Goal: Task Accomplishment & Management: Complete application form

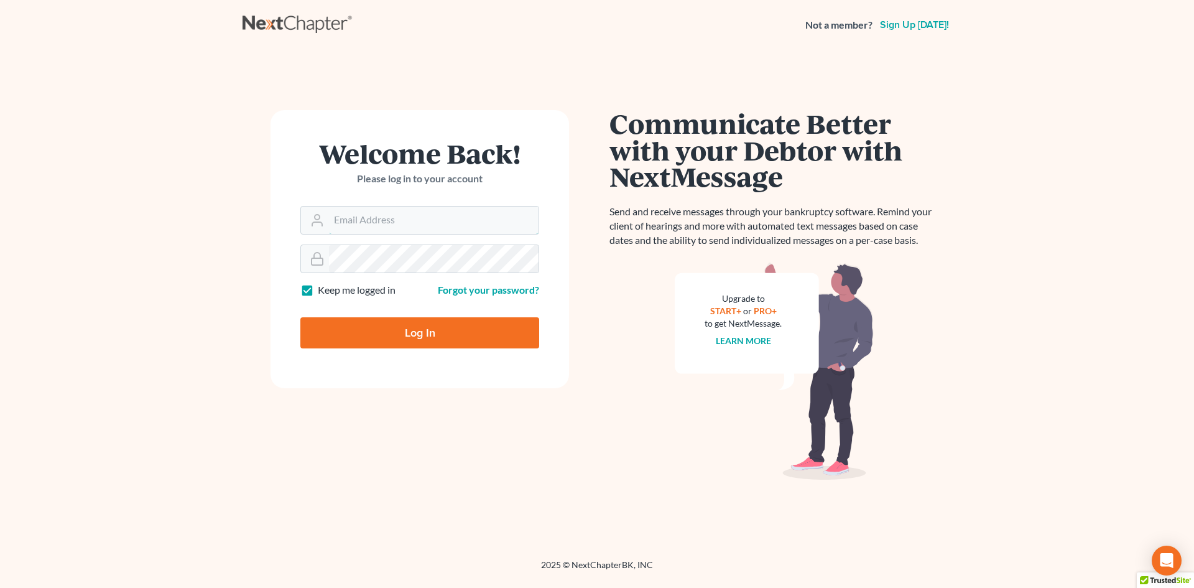
type input "alan.compasslegal@gmail.com"
click at [397, 333] on input "Log In" at bounding box center [419, 332] width 239 height 31
type input "Thinking..."
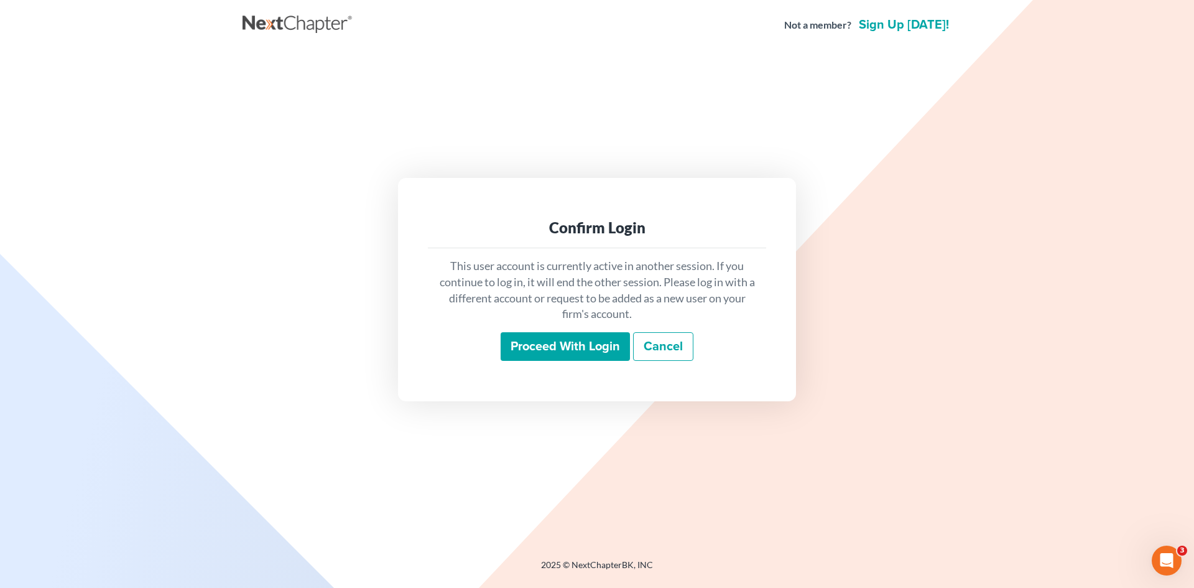
click at [575, 345] on input "Proceed with login" at bounding box center [565, 346] width 129 height 29
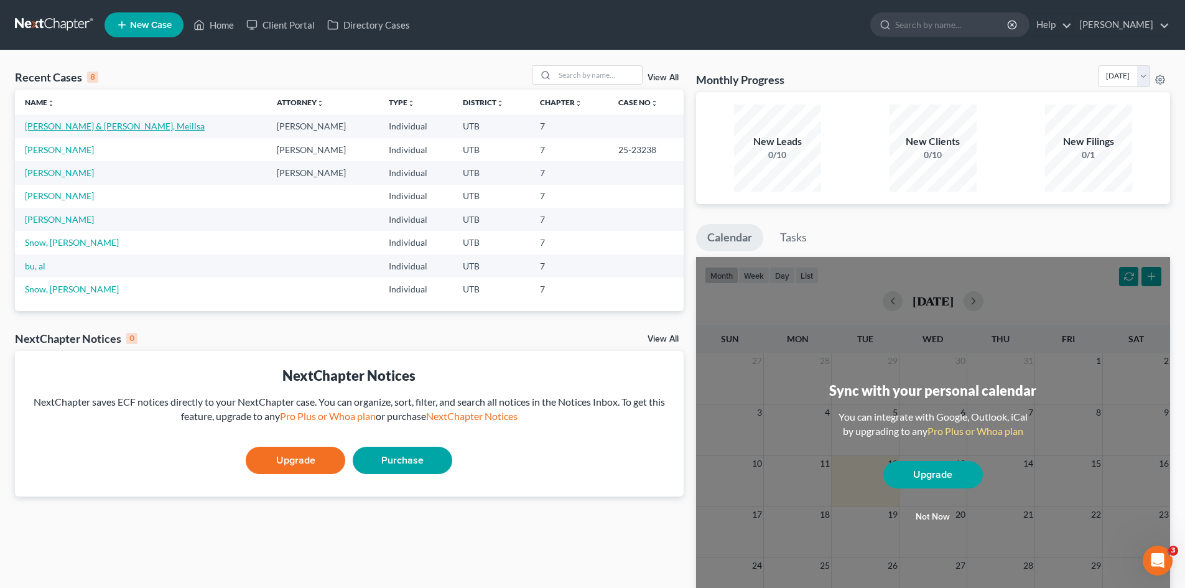
click at [104, 125] on link "Dick, Patrick & Maesta, Meillsa" at bounding box center [115, 126] width 180 height 11
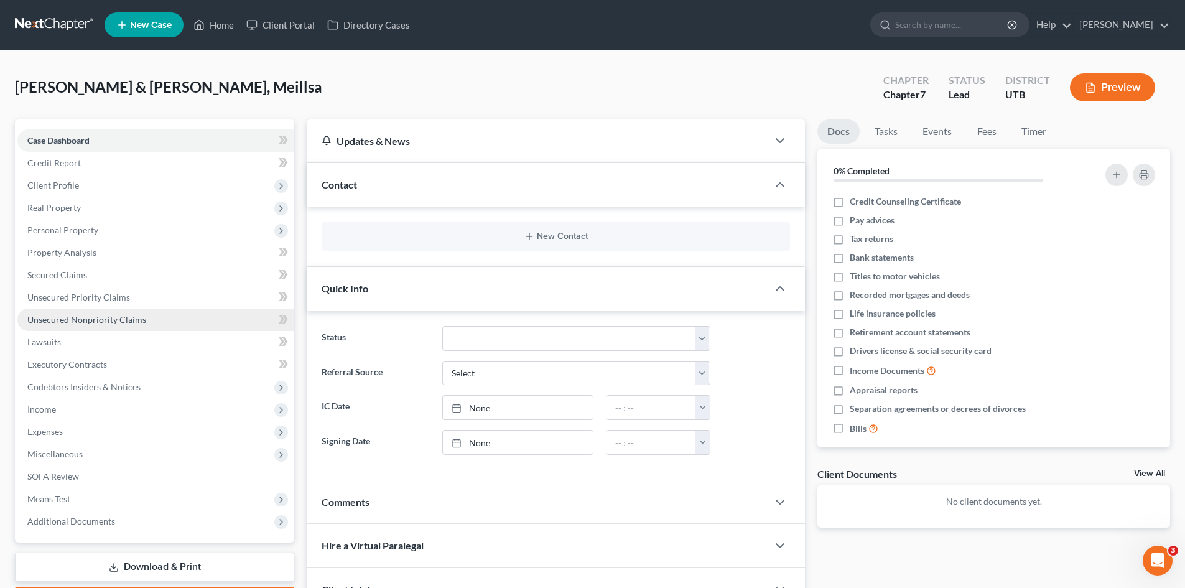
click at [83, 319] on span "Unsecured Nonpriority Claims" at bounding box center [86, 319] width 119 height 11
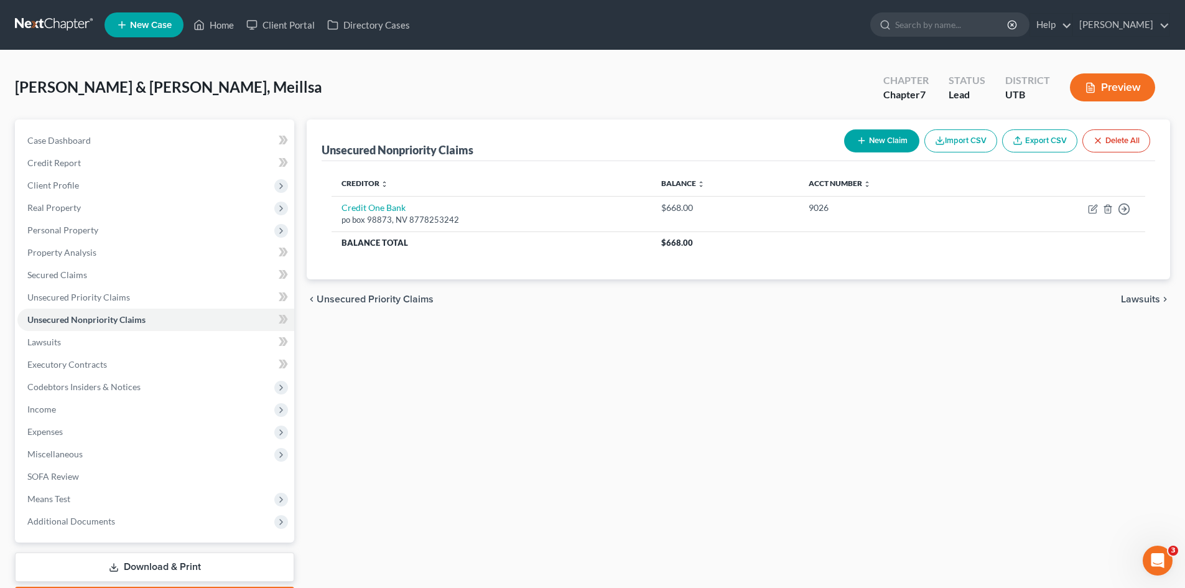
click at [881, 141] on button "New Claim" at bounding box center [881, 140] width 75 height 23
select select "2"
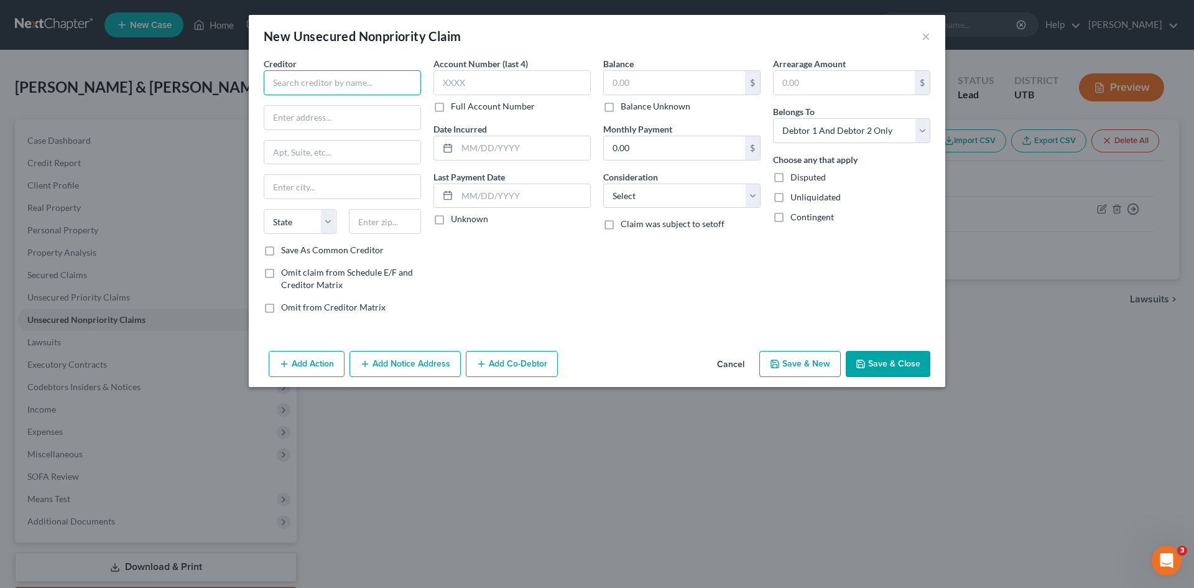
click at [308, 85] on input "text" at bounding box center [342, 82] width 157 height 25
type input "North American Recovery"
type input "PO BOX 271014"
type input "s"
click at [291, 154] on input "S" at bounding box center [342, 153] width 156 height 24
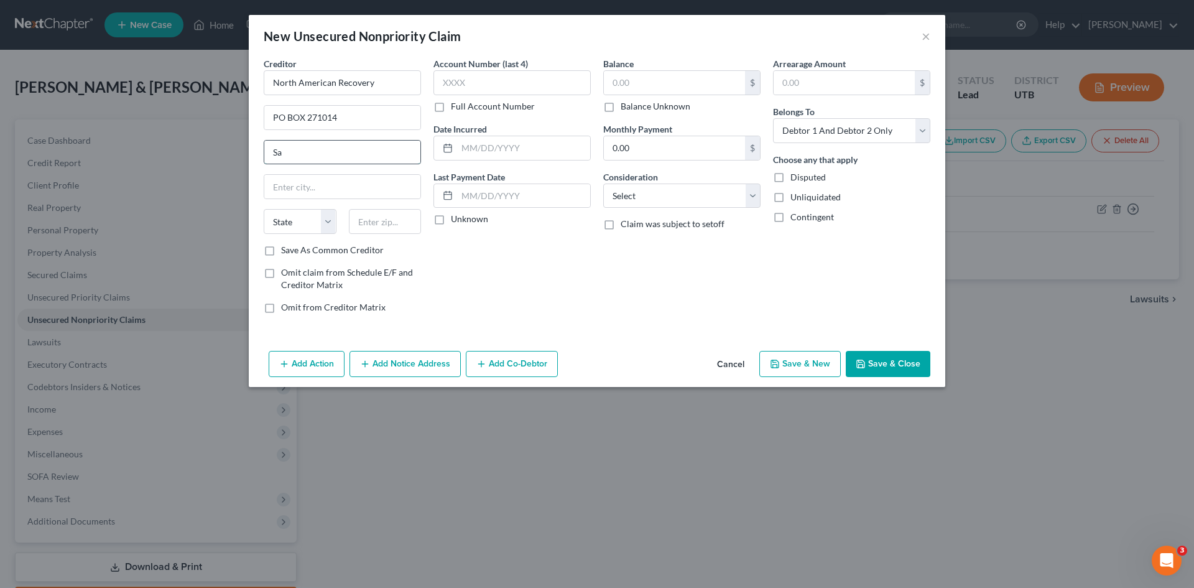
type input "S"
type input "Salt Lake City"
select select "46"
type input "84119"
click at [481, 76] on input "text" at bounding box center [511, 82] width 157 height 25
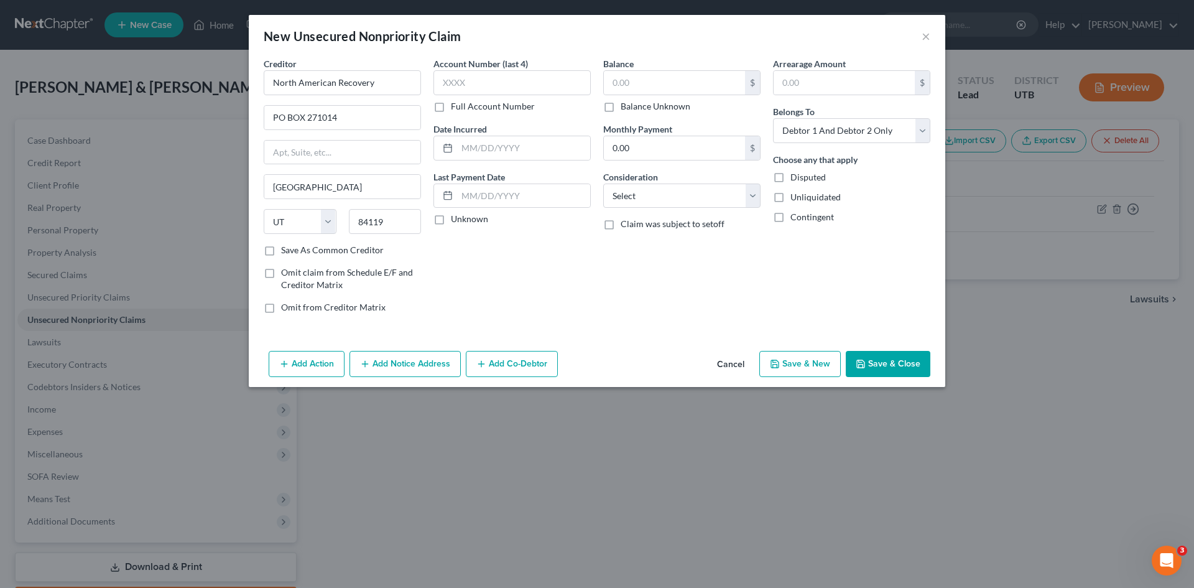
click at [451, 109] on label "Full Account Number" at bounding box center [493, 106] width 84 height 12
click at [456, 108] on input "Full Account Number" at bounding box center [460, 104] width 8 height 8
click at [468, 82] on input "text" at bounding box center [511, 82] width 157 height 25
type input "4253150"
click at [663, 85] on input "text" at bounding box center [674, 83] width 141 height 24
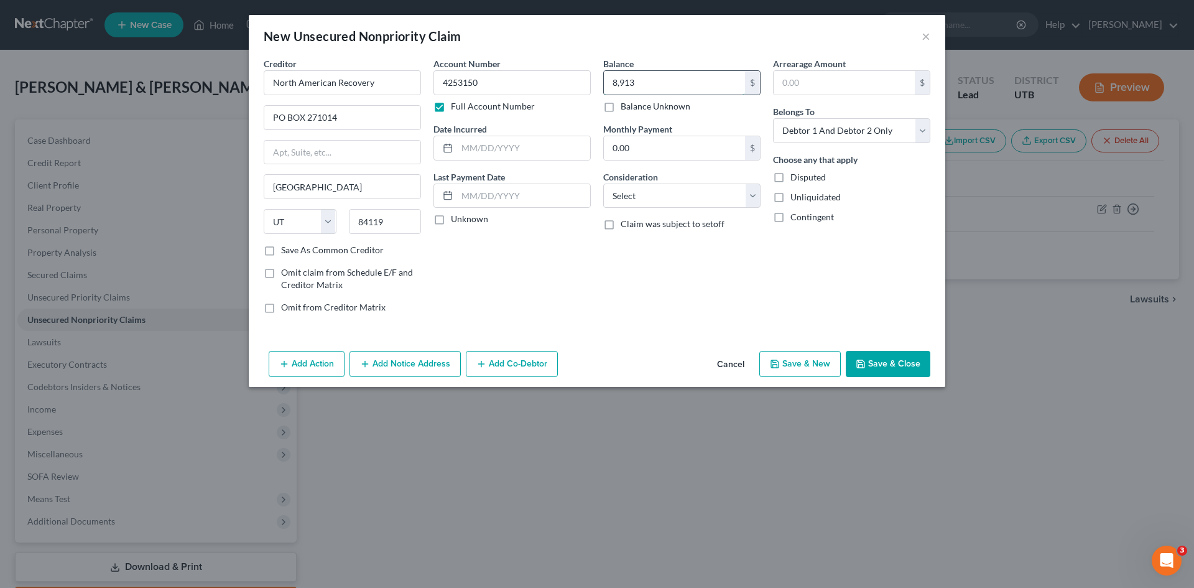
type input "8,913"
click at [281, 251] on label "Save As Common Creditor" at bounding box center [332, 250] width 103 height 12
click at [286, 251] on input "Save As Common Creditor" at bounding box center [290, 248] width 8 height 8
click at [802, 358] on button "Save & New" at bounding box center [799, 364] width 81 height 26
checkbox input "false"
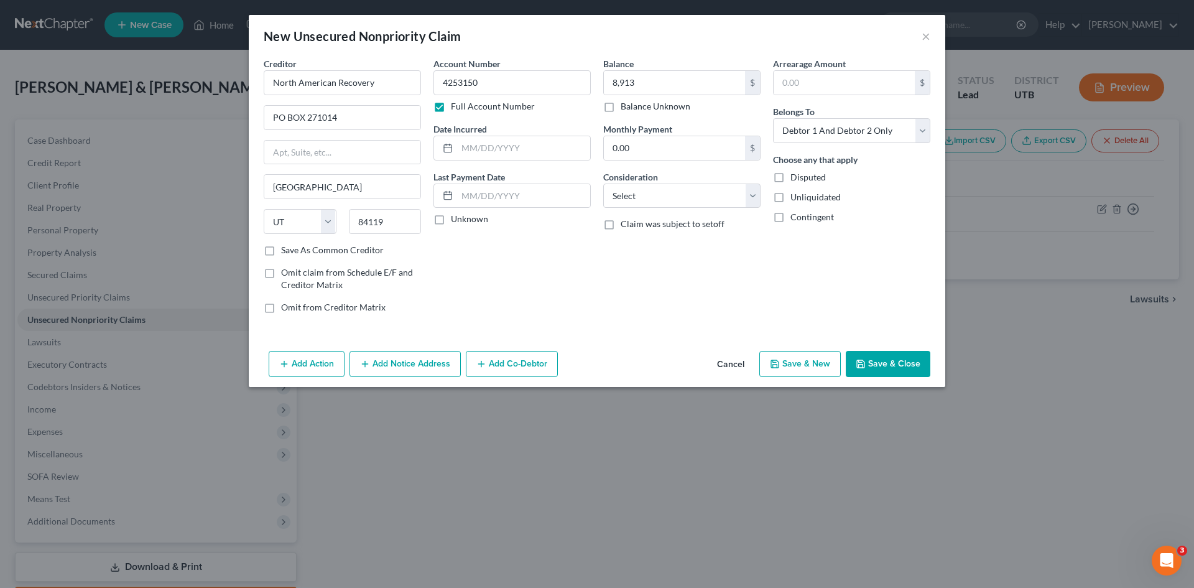
select select "2"
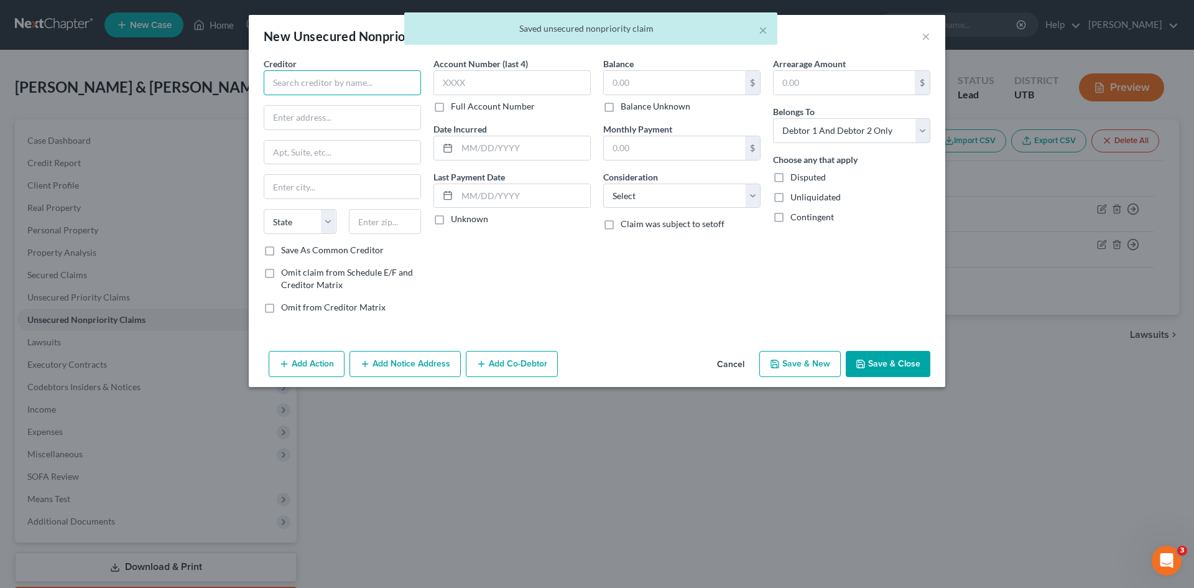
click at [332, 82] on input "text" at bounding box center [342, 82] width 157 height 25
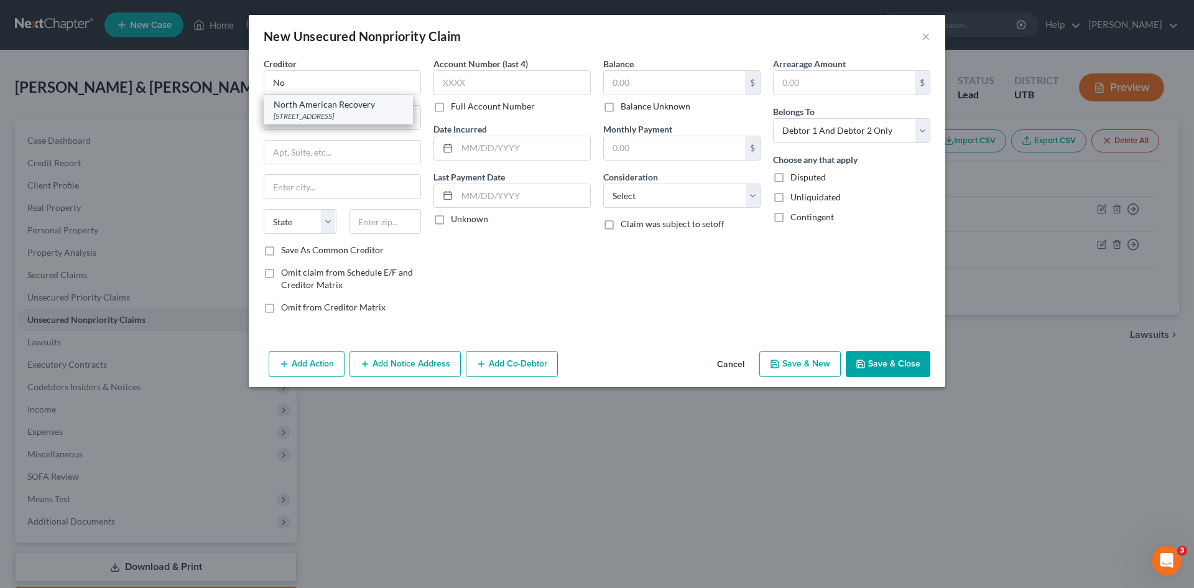
click at [325, 113] on div "PO BOX 271014, Salt Lake City, UT 84119" at bounding box center [338, 116] width 129 height 11
type input "North American Recovery"
type input "PO BOX 271014"
type input "Salt Lake City"
select select "46"
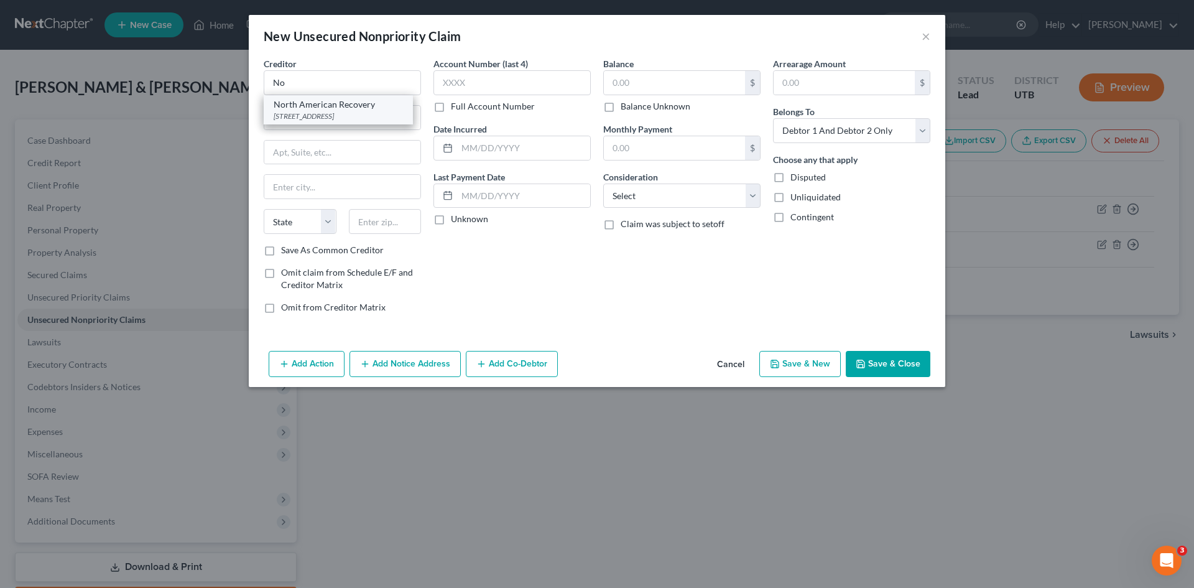
type input "84119"
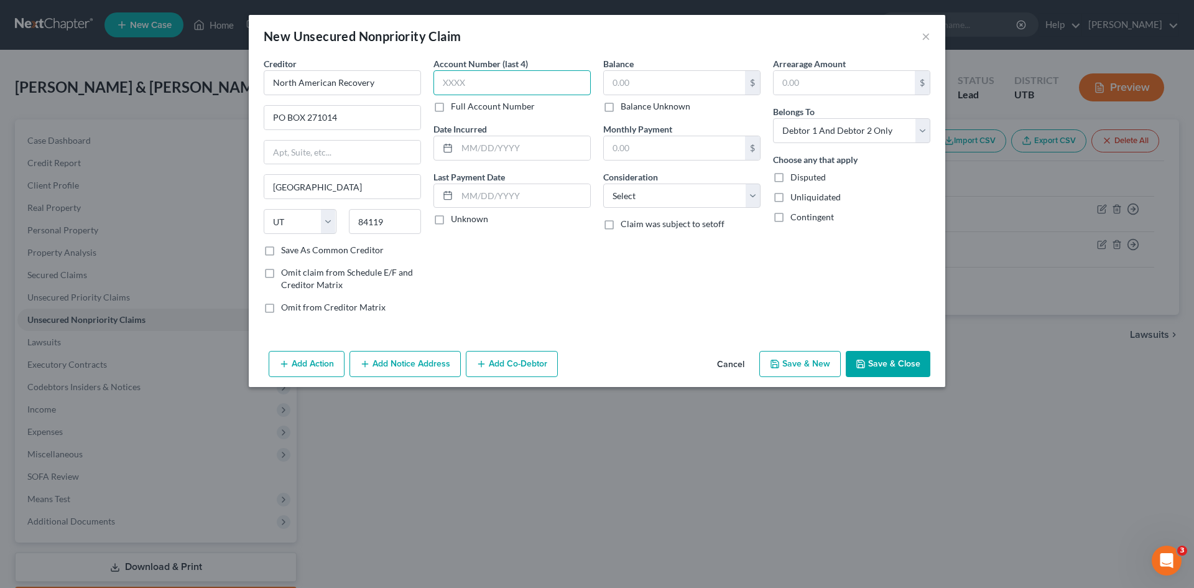
click at [471, 83] on input "text" at bounding box center [511, 82] width 157 height 25
click at [471, 83] on input "7945" at bounding box center [511, 82] width 157 height 25
type input "7"
type input "4"
click at [632, 85] on input "text" at bounding box center [674, 83] width 141 height 24
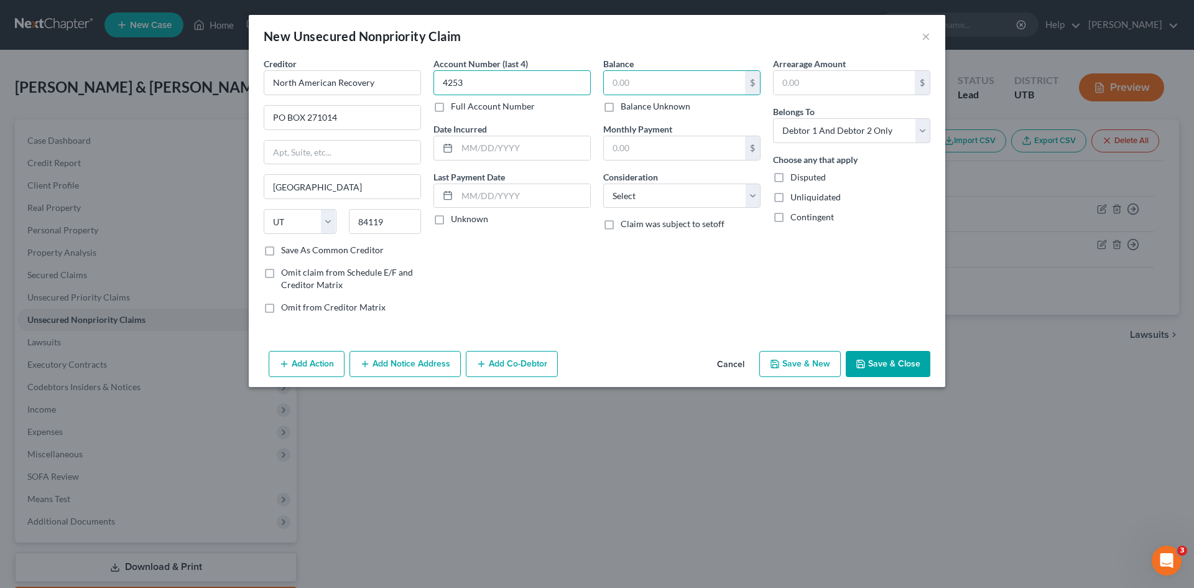
click at [493, 80] on input "4253" at bounding box center [511, 82] width 157 height 25
type input "4"
click at [451, 106] on label "Full Account Number" at bounding box center [493, 106] width 84 height 12
click at [456, 106] on input "Full Account Number" at bounding box center [460, 104] width 8 height 8
click at [471, 90] on input "text" at bounding box center [511, 82] width 157 height 25
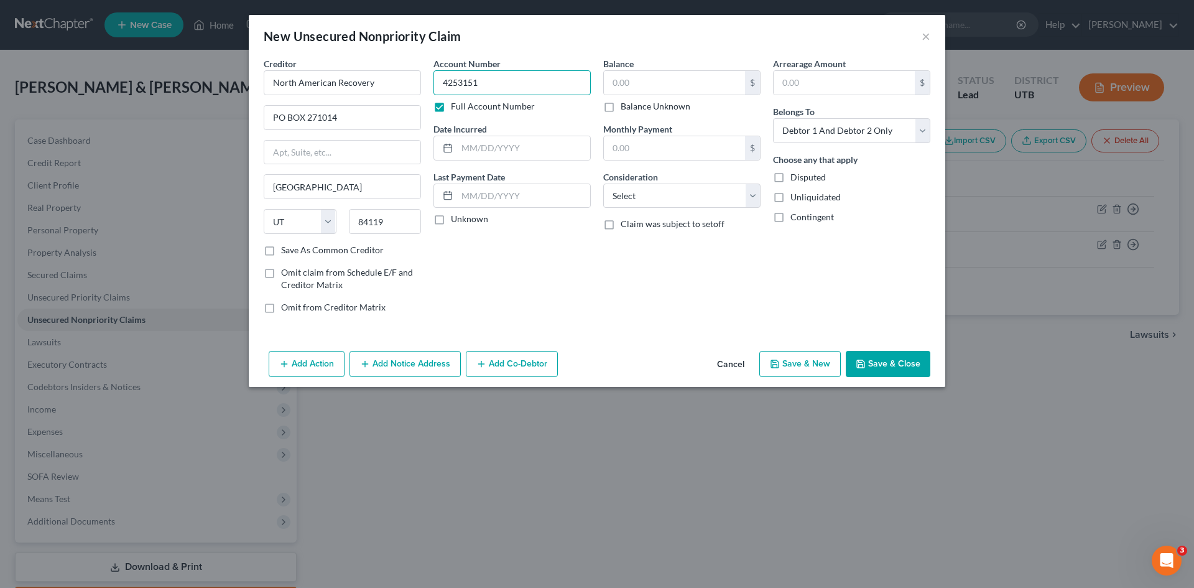
type input "4253151"
click at [632, 80] on input "text" at bounding box center [674, 83] width 141 height 24
type input "7,945"
click at [810, 363] on button "Save & New" at bounding box center [799, 364] width 81 height 26
select select "2"
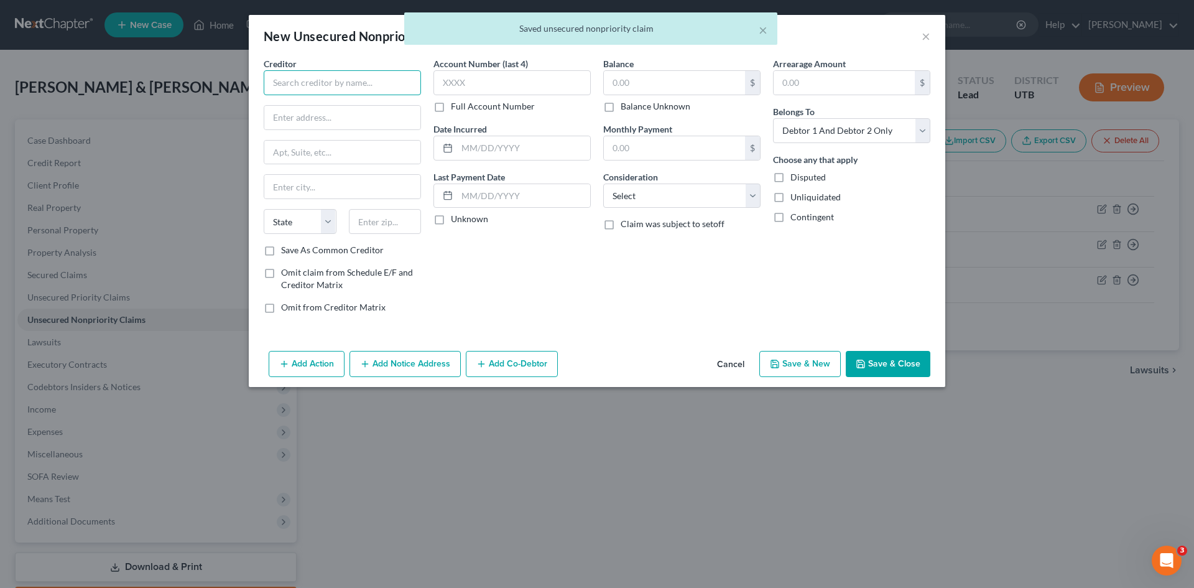
click at [323, 87] on input "text" at bounding box center [342, 82] width 157 height 25
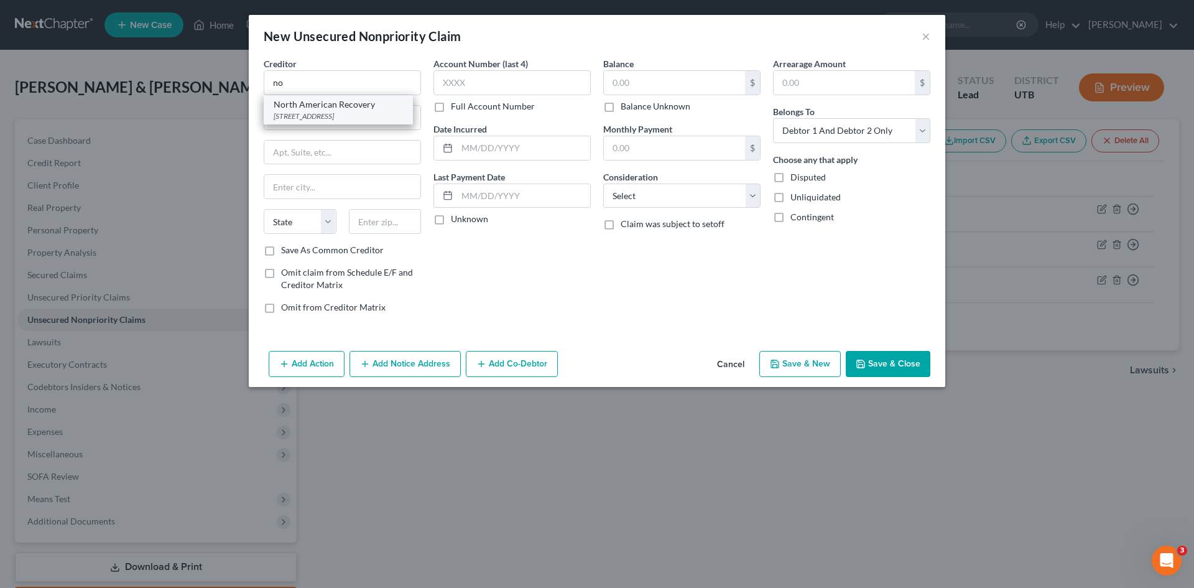
click at [340, 113] on div "PO BOX 271014, Salt Lake City, UT 84119" at bounding box center [338, 116] width 129 height 11
type input "North American Recovery"
type input "PO BOX 271014"
type input "Salt Lake City"
select select "46"
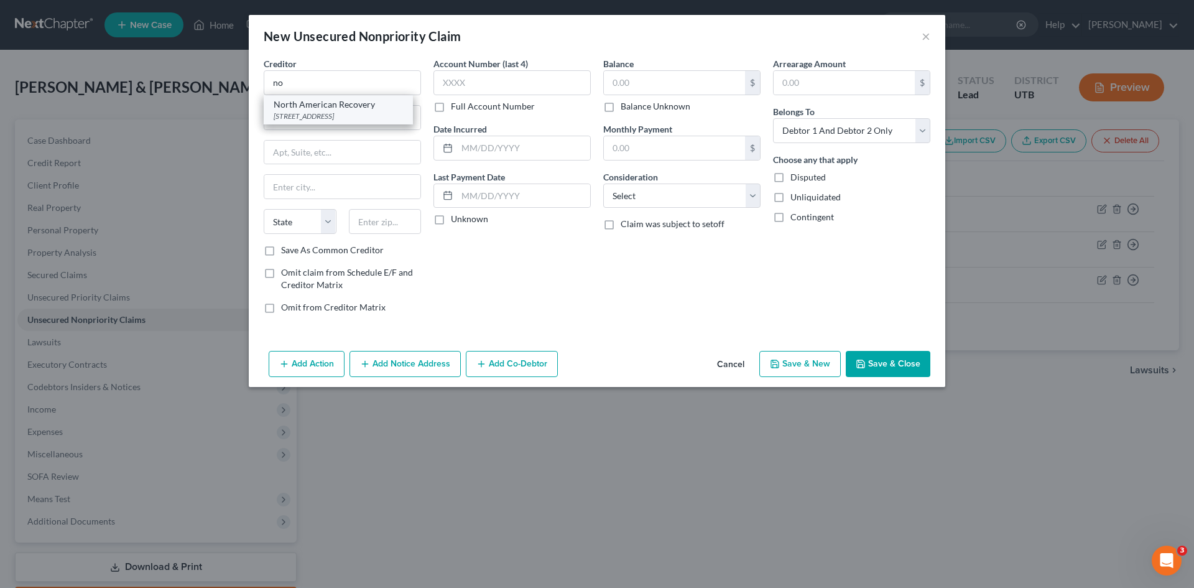
type input "84119"
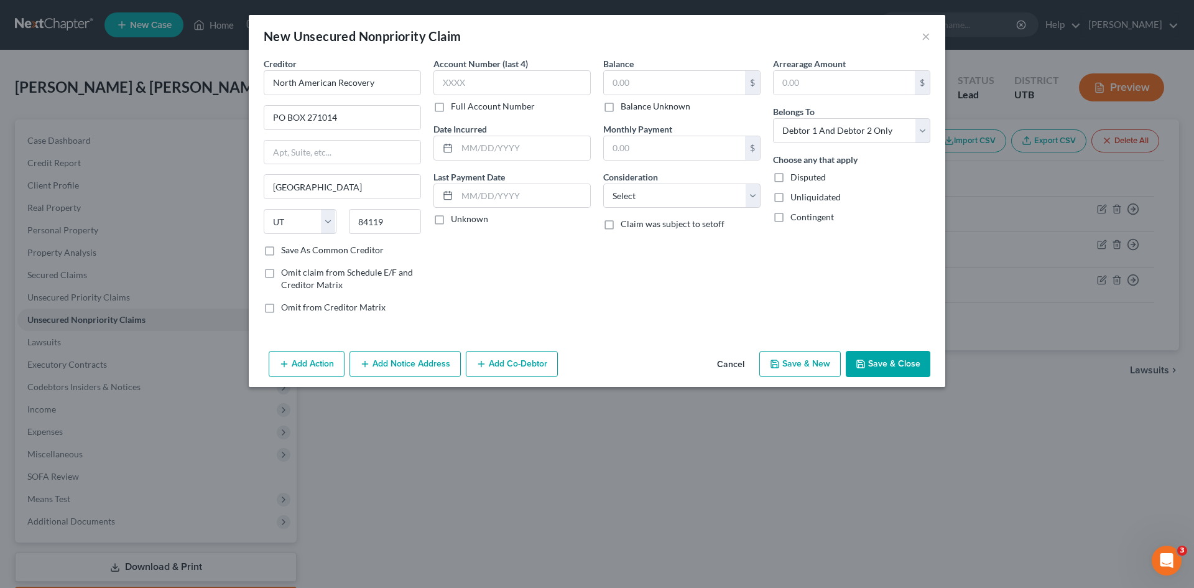
click at [451, 112] on label "Full Account Number" at bounding box center [493, 106] width 84 height 12
click at [456, 108] on input "Full Account Number" at bounding box center [460, 104] width 8 height 8
click at [470, 78] on input "text" at bounding box center [511, 82] width 157 height 25
type input "4195591"
click at [623, 86] on input "text" at bounding box center [674, 83] width 141 height 24
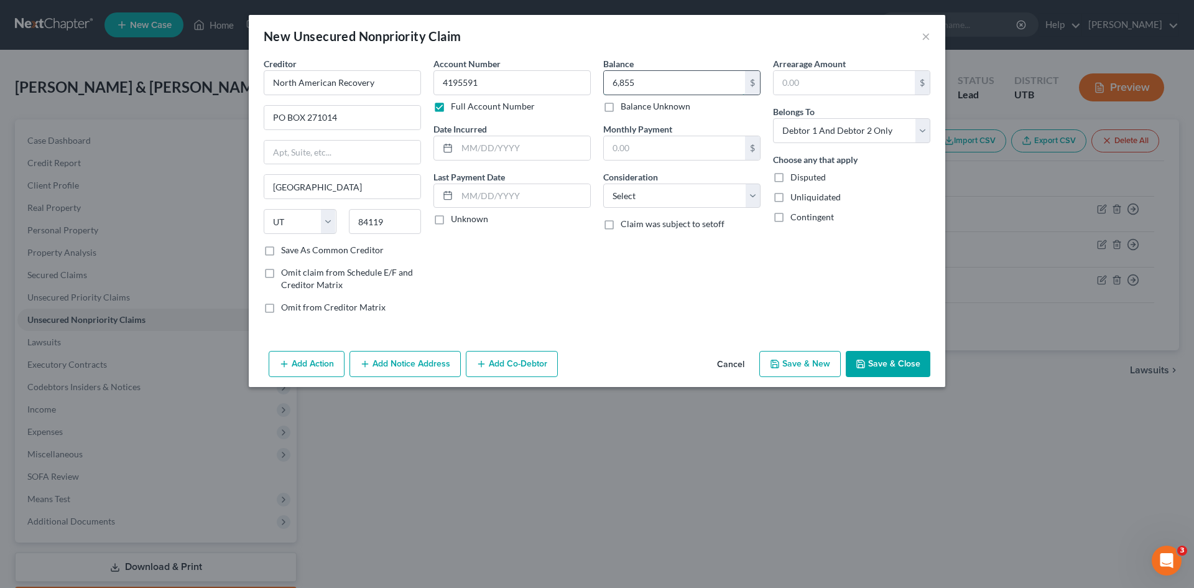
type input "6,855"
click at [809, 359] on button "Save & New" at bounding box center [799, 364] width 81 height 26
select select "2"
click at [333, 80] on input "text" at bounding box center [342, 82] width 157 height 25
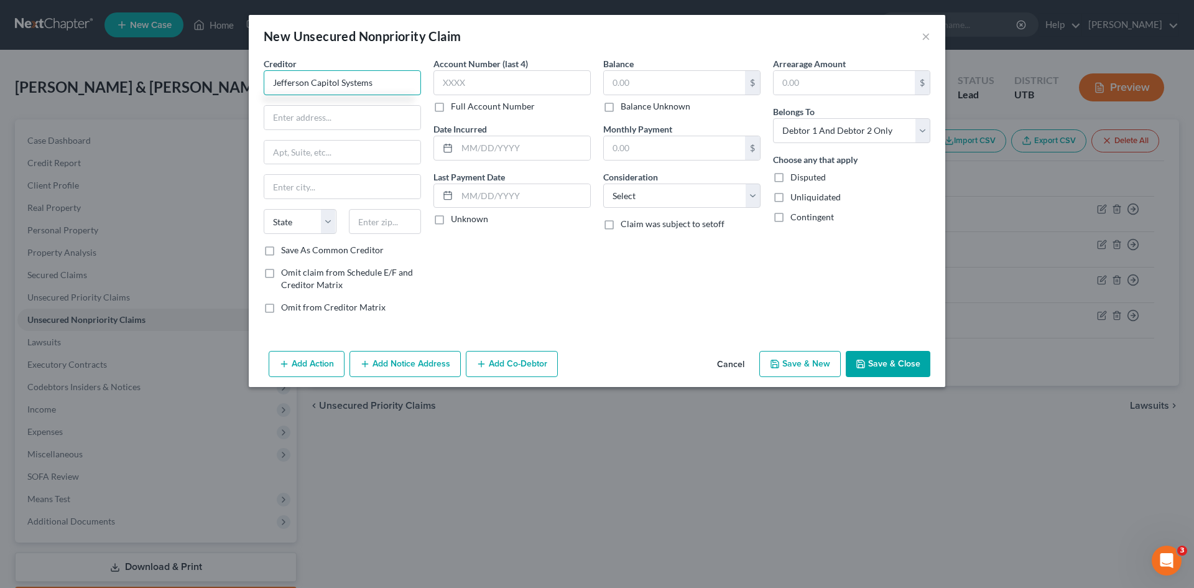
type input "Jefferson Capitol Systems"
type input "200 14th Avenue East"
type input "Sartell"
select select "24"
type input "56377"
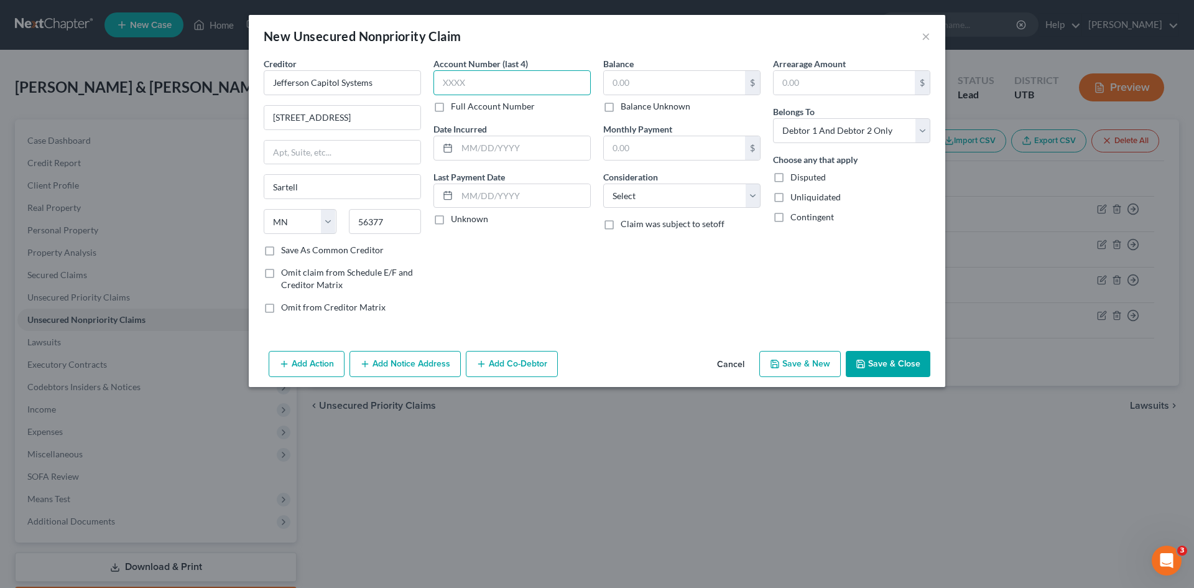
click at [476, 81] on input "text" at bounding box center [511, 82] width 157 height 25
click at [451, 106] on label "Full Account Number" at bounding box center [493, 106] width 84 height 12
click at [456, 106] on input "Full Account Number" at bounding box center [460, 104] width 8 height 8
click at [452, 83] on input "text" at bounding box center [511, 82] width 157 height 25
type input "3784457126"
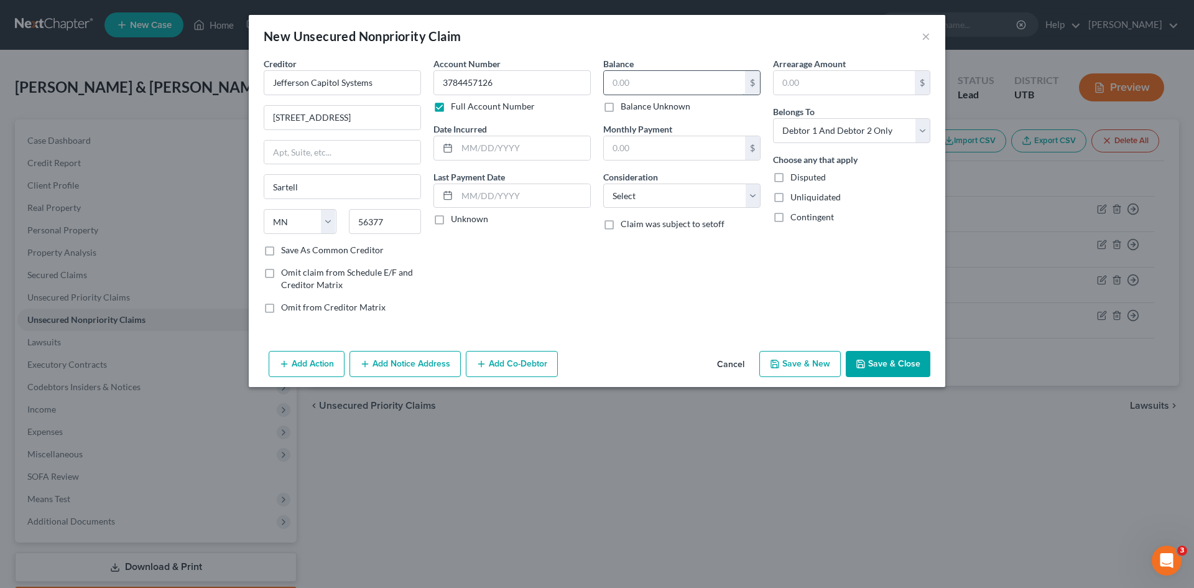
click at [629, 83] on input "text" at bounding box center [674, 83] width 141 height 24
type input "1,579"
click at [658, 190] on select "Select Cable / Satellite Services Collection Agency Credit Card Debt Debt Couns…" at bounding box center [681, 195] width 157 height 25
click at [575, 449] on div "New Unsecured Nonpriority Claim × Creditor * Jefferson Capitol Systems 200 14th…" at bounding box center [597, 294] width 1194 height 588
click at [790, 365] on button "Save & New" at bounding box center [799, 364] width 81 height 26
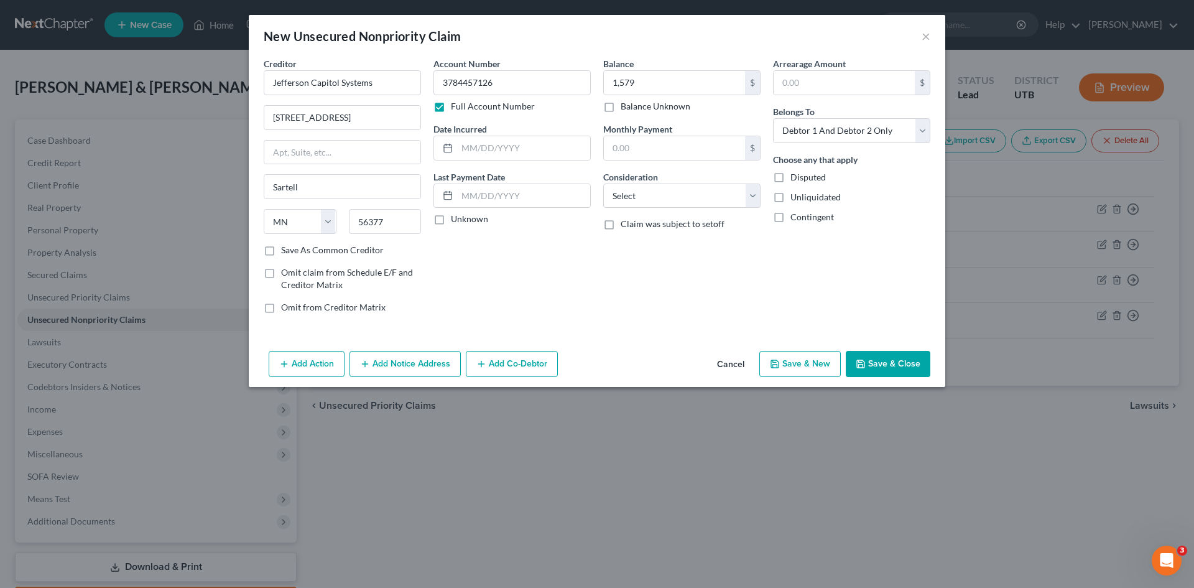
select select "2"
click at [346, 83] on input "text" at bounding box center [342, 82] width 157 height 25
click at [85, 297] on div "New Unsecured Nonpriority Claim × Creditor * State AL AK AR AZ CA CO CT DE DC F…" at bounding box center [597, 294] width 1194 height 588
click at [302, 83] on input "text" at bounding box center [342, 82] width 157 height 25
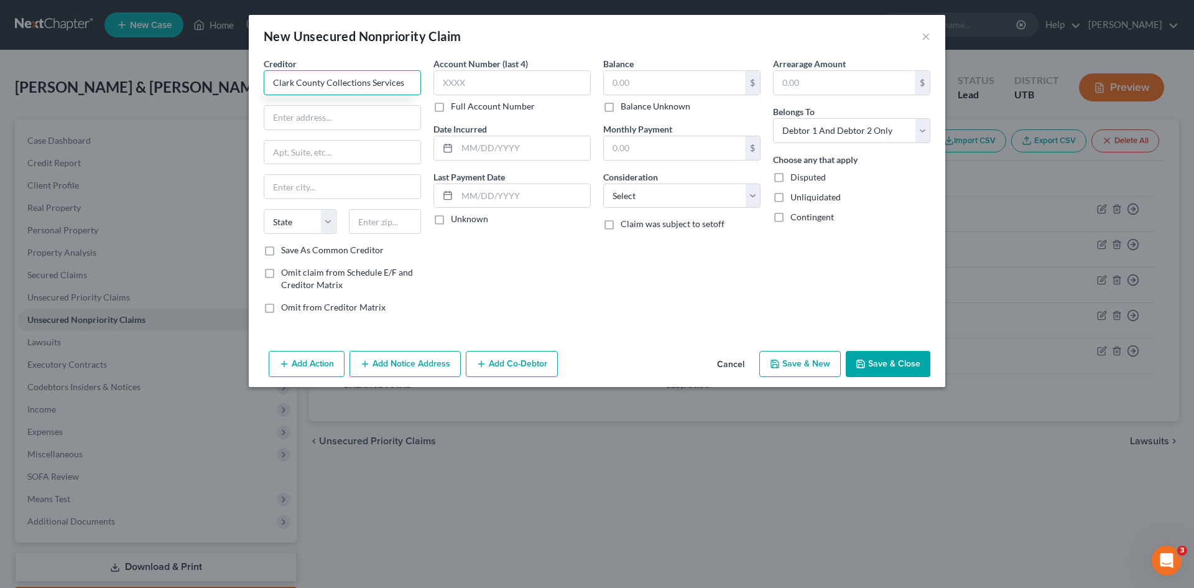
type input "Clark County Collections Services"
type input "8860 W. s"
type input "8860 W. Sunset Rd."
type input "Las Vegas"
select select "31"
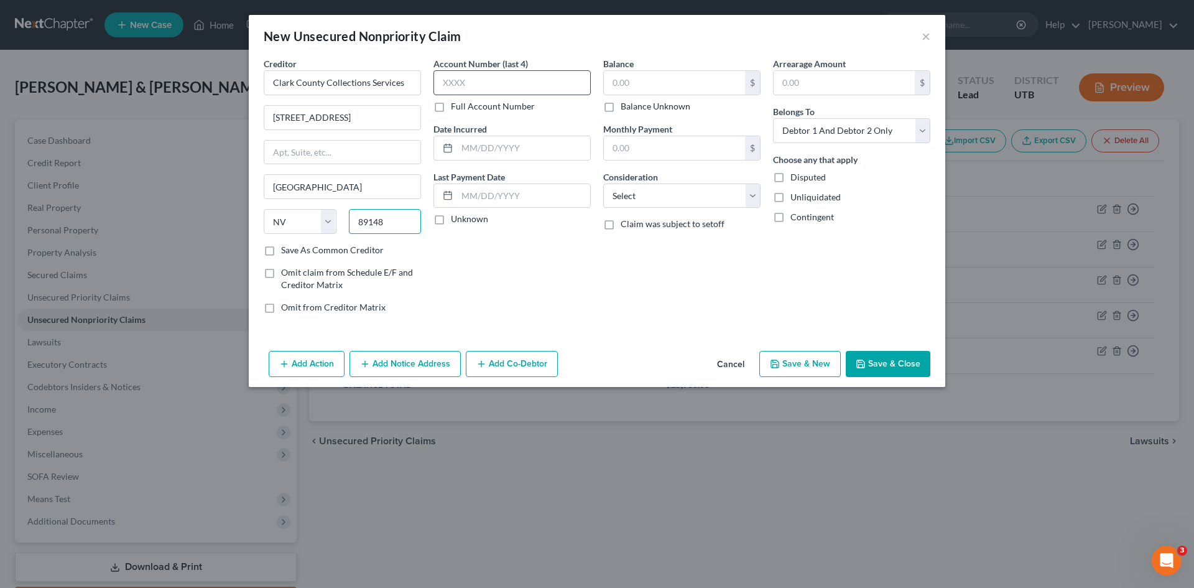
type input "89148"
click at [475, 83] on input "text" at bounding box center [511, 82] width 157 height 25
click at [451, 108] on label "Full Account Number" at bounding box center [493, 106] width 84 height 12
click at [456, 108] on input "Full Account Number" at bounding box center [460, 104] width 8 height 8
click at [455, 85] on input "text" at bounding box center [511, 82] width 157 height 25
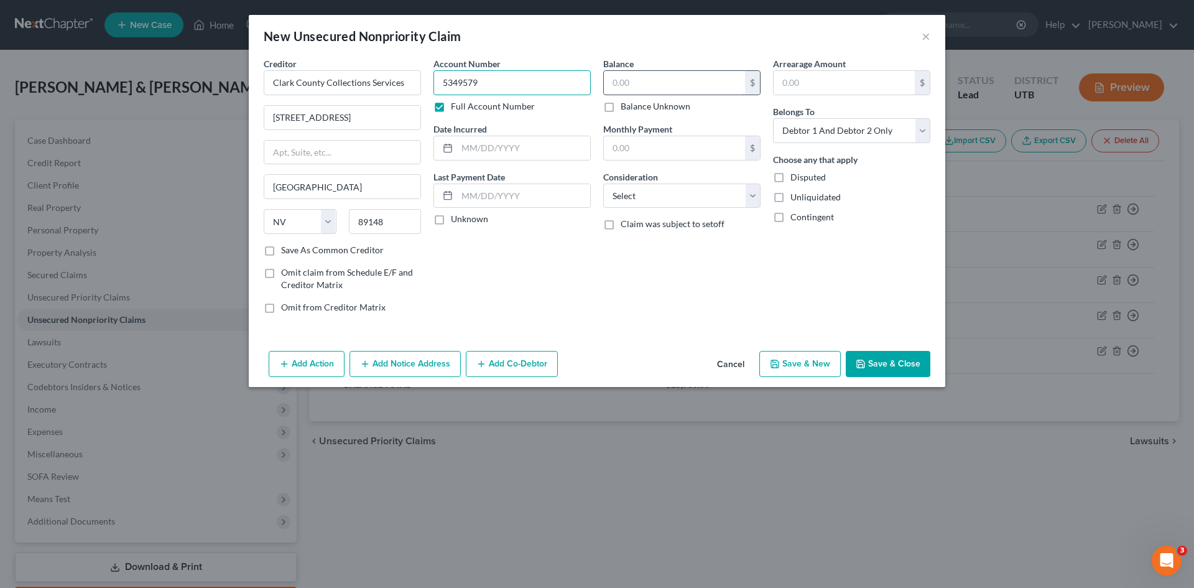
type input "5349579"
click at [642, 85] on input "text" at bounding box center [674, 83] width 141 height 24
type input "719"
click at [796, 364] on button "Save & New" at bounding box center [799, 364] width 81 height 26
select select "2"
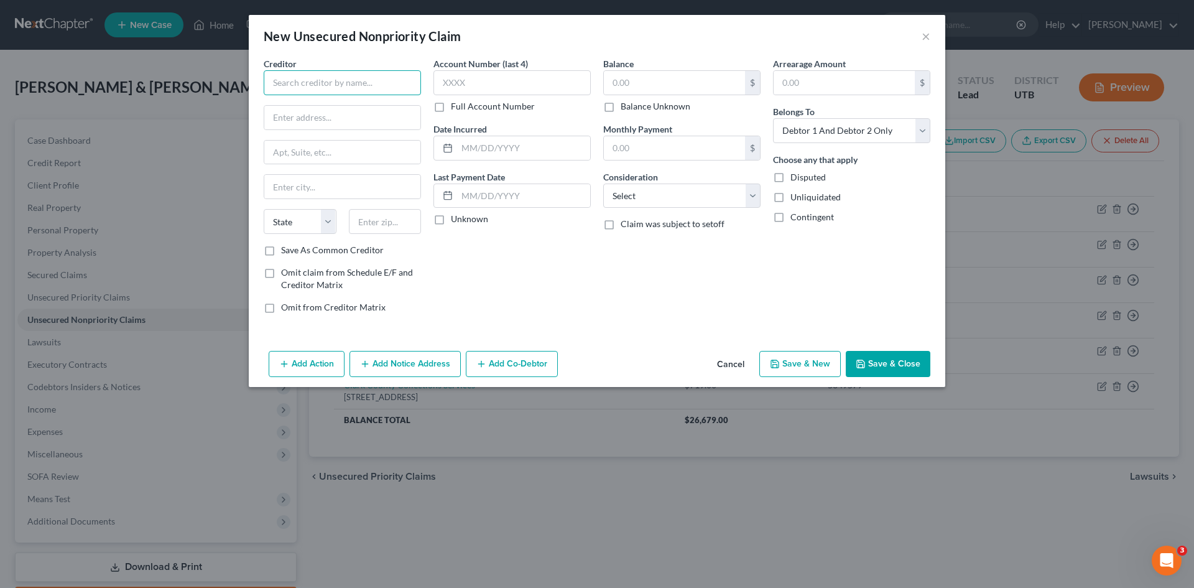
click at [381, 85] on input "text" at bounding box center [342, 82] width 157 height 25
type input "Progressive Leasing"
type input "{"
type input "Po Box 108"
type input "St. Louis"
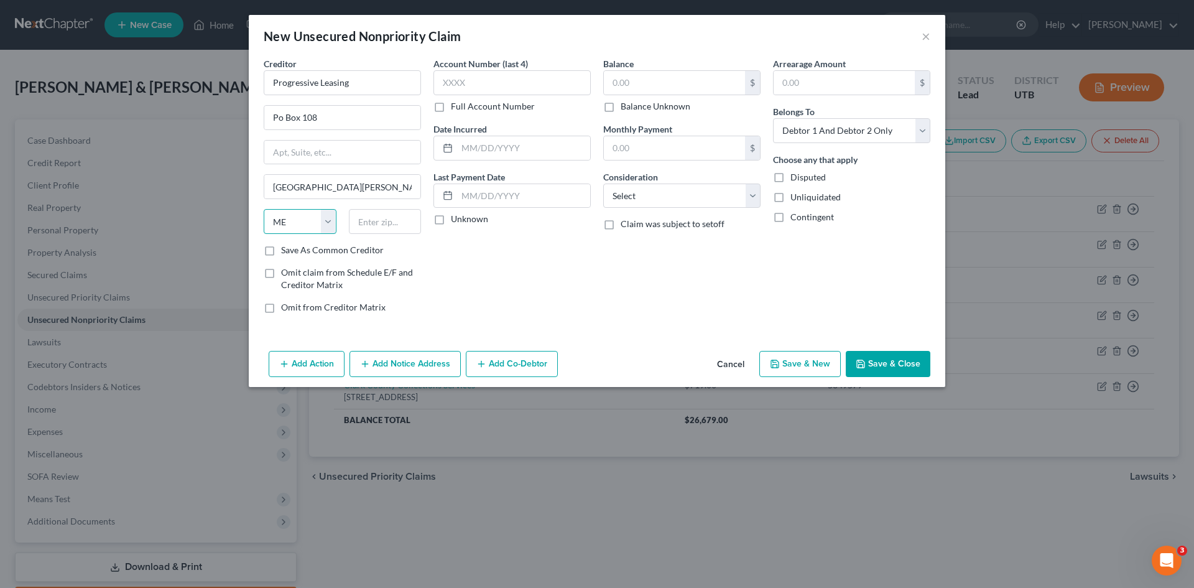
select select "26"
click at [264, 209] on select "State AL AK AR AZ CA CO CT DE DC FL GA GU HI ID IL IN IA KS KY LA ME MD MA MI M…" at bounding box center [300, 221] width 73 height 25
click at [382, 223] on input "text" at bounding box center [385, 221] width 73 height 25
type input "63166"
click at [489, 85] on input "text" at bounding box center [511, 82] width 157 height 25
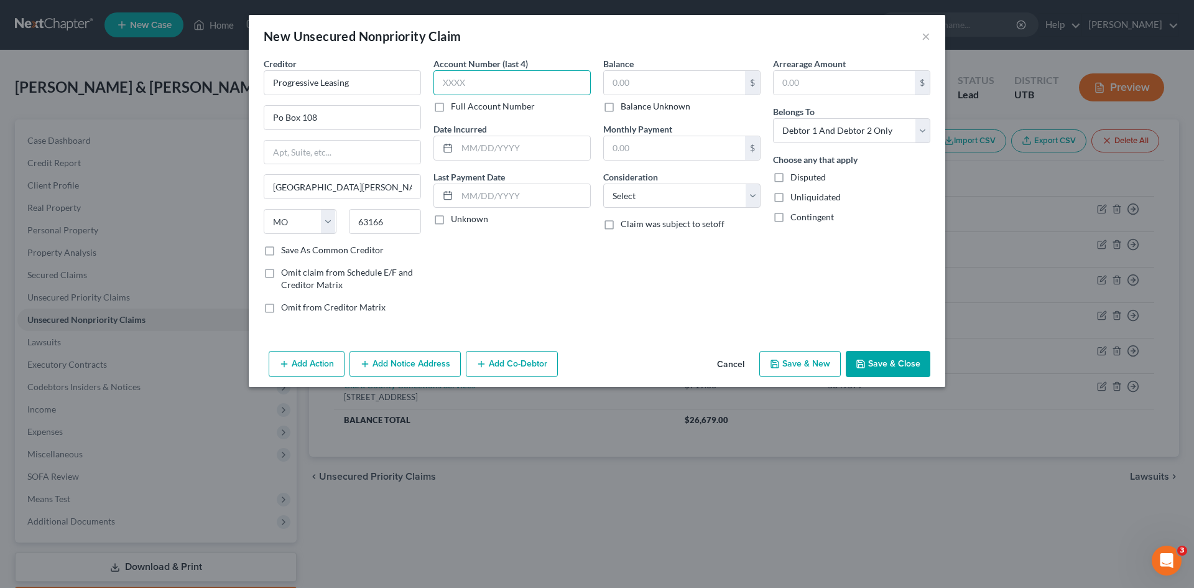
type input "Saint Louis"
type input "4037"
click at [451, 111] on label "Full Account Number" at bounding box center [493, 106] width 84 height 12
click at [456, 108] on input "Full Account Number" at bounding box center [460, 104] width 8 height 8
click at [482, 86] on input "4037" at bounding box center [511, 82] width 157 height 25
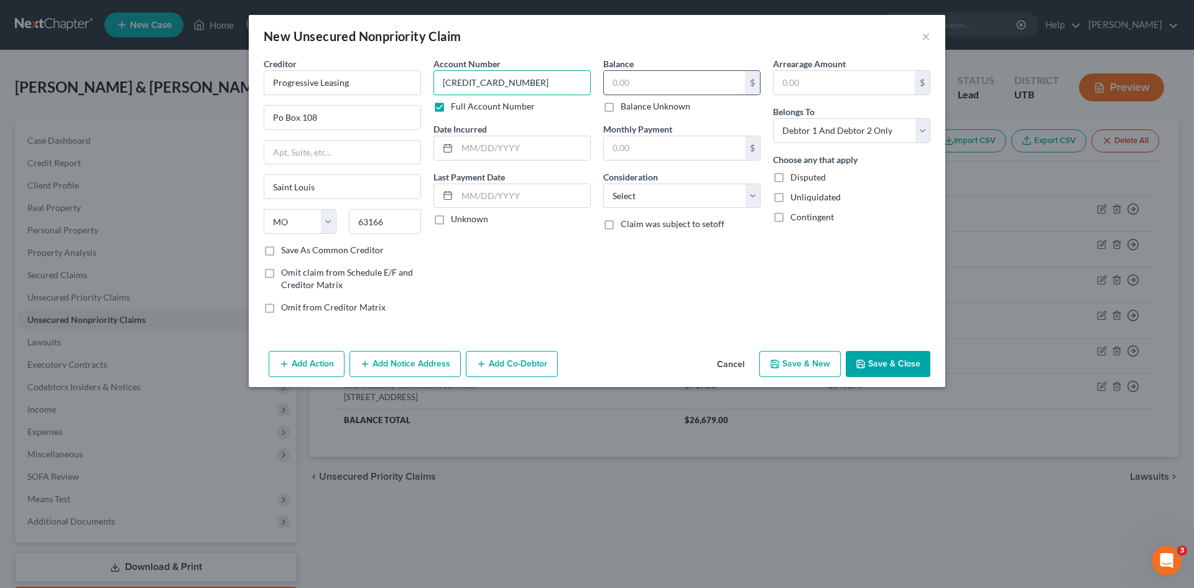
type input "4037841814166613"
click at [651, 90] on input "text" at bounding box center [674, 83] width 141 height 24
type input "441"
click at [281, 254] on label "Save As Common Creditor" at bounding box center [332, 250] width 103 height 12
click at [286, 252] on input "Save As Common Creditor" at bounding box center [290, 248] width 8 height 8
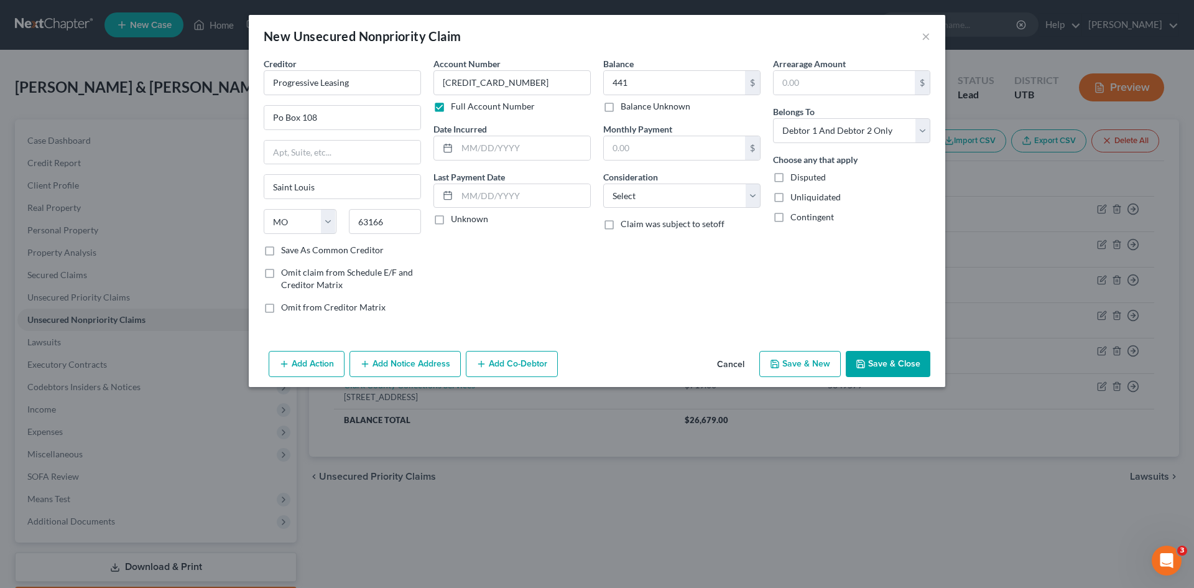
checkbox input "true"
click at [788, 365] on button "Save & New" at bounding box center [799, 364] width 81 height 26
select select "2"
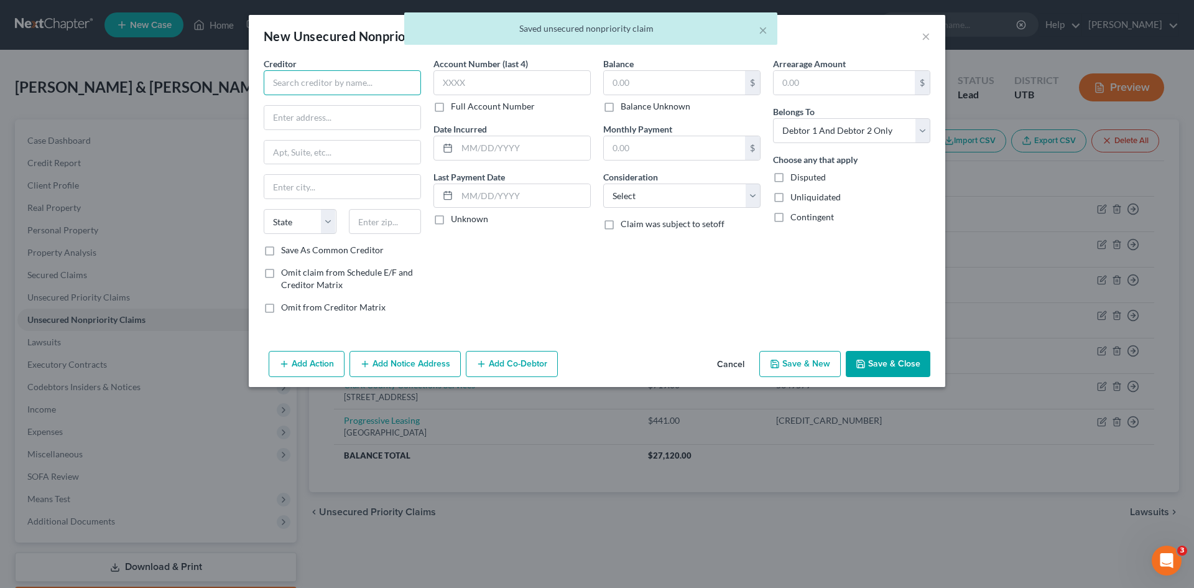
click at [331, 87] on input "text" at bounding box center [342, 82] width 157 height 25
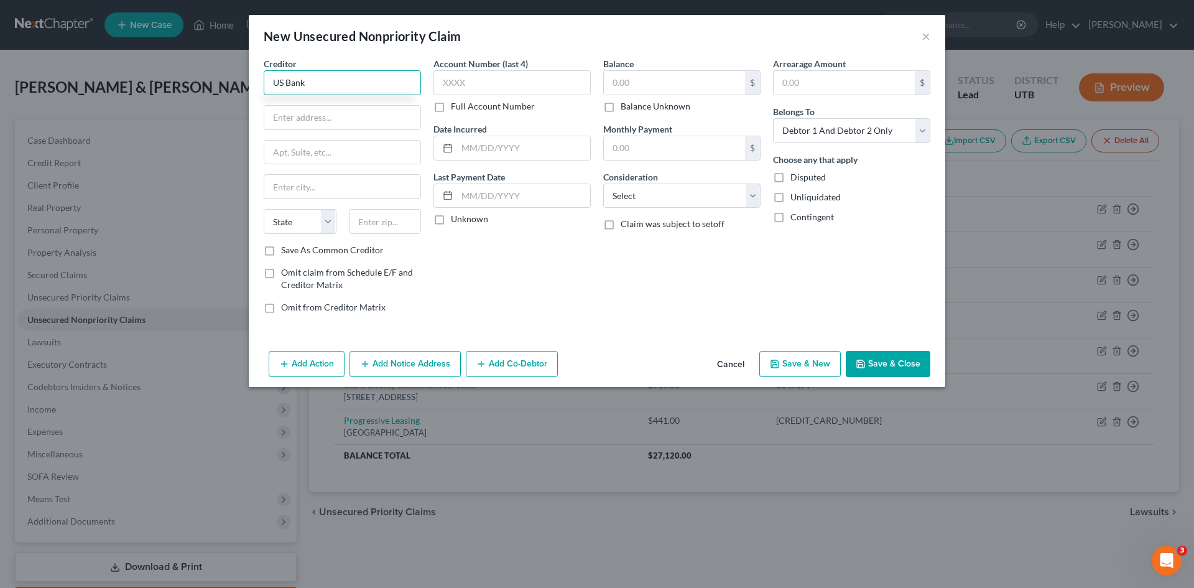
type input "US Bank"
type input "PO Box 108"
click at [297, 187] on input "text" at bounding box center [342, 187] width 156 height 24
type input "St Louis"
select select "26"
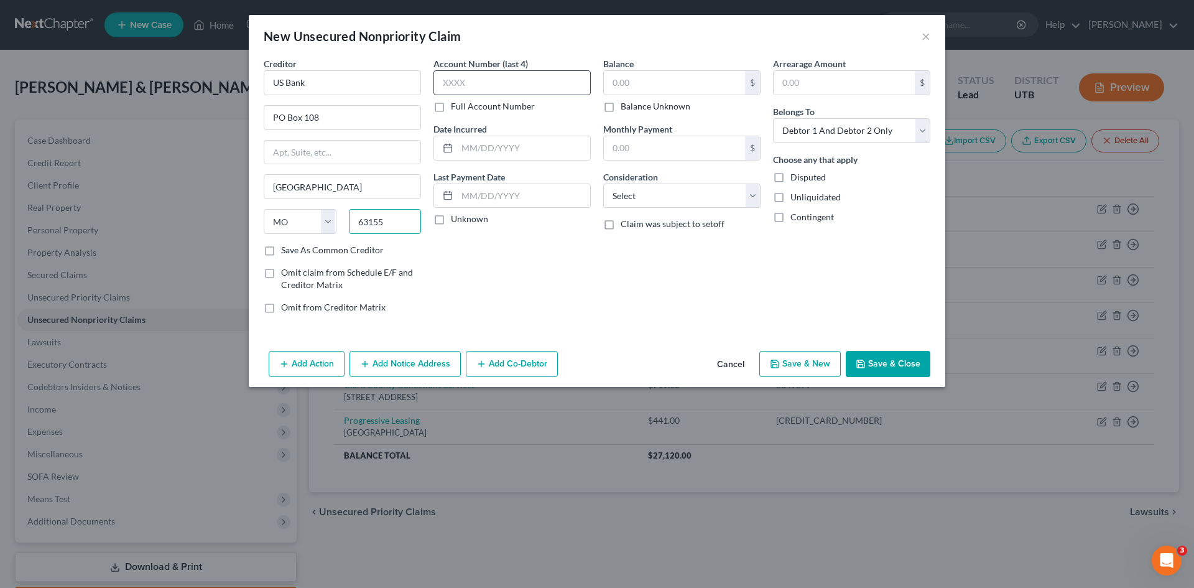
type input "63155"
type input "Saint Louis"
click at [466, 85] on input "text" at bounding box center [511, 82] width 157 height 25
type input "4037"
click at [656, 81] on input "text" at bounding box center [674, 83] width 141 height 24
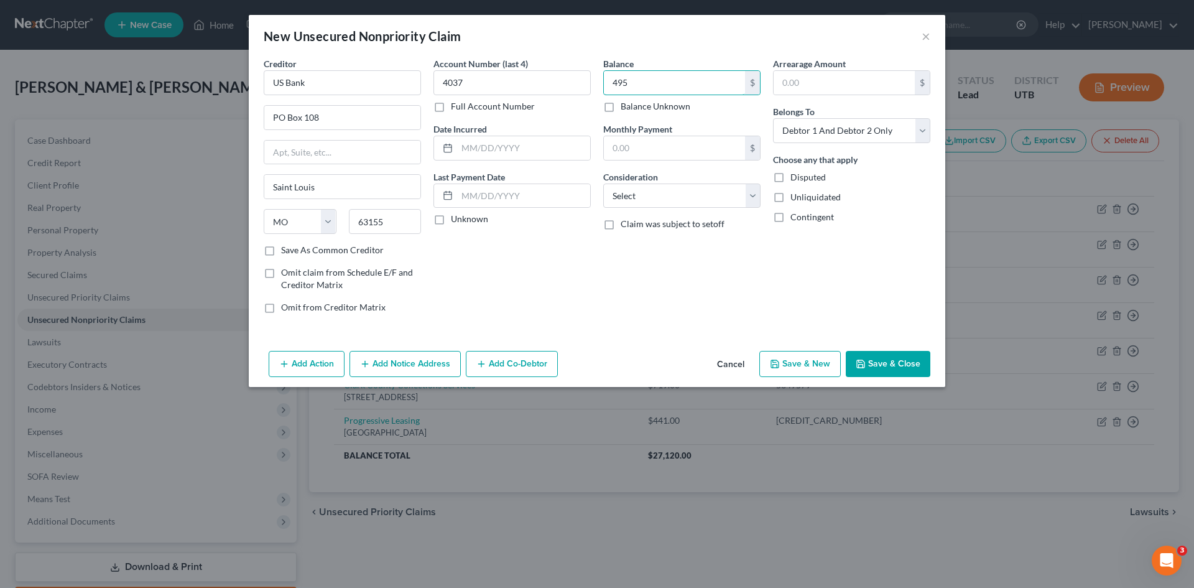
type input "495"
click at [802, 363] on button "Save & New" at bounding box center [799, 364] width 81 height 26
select select "2"
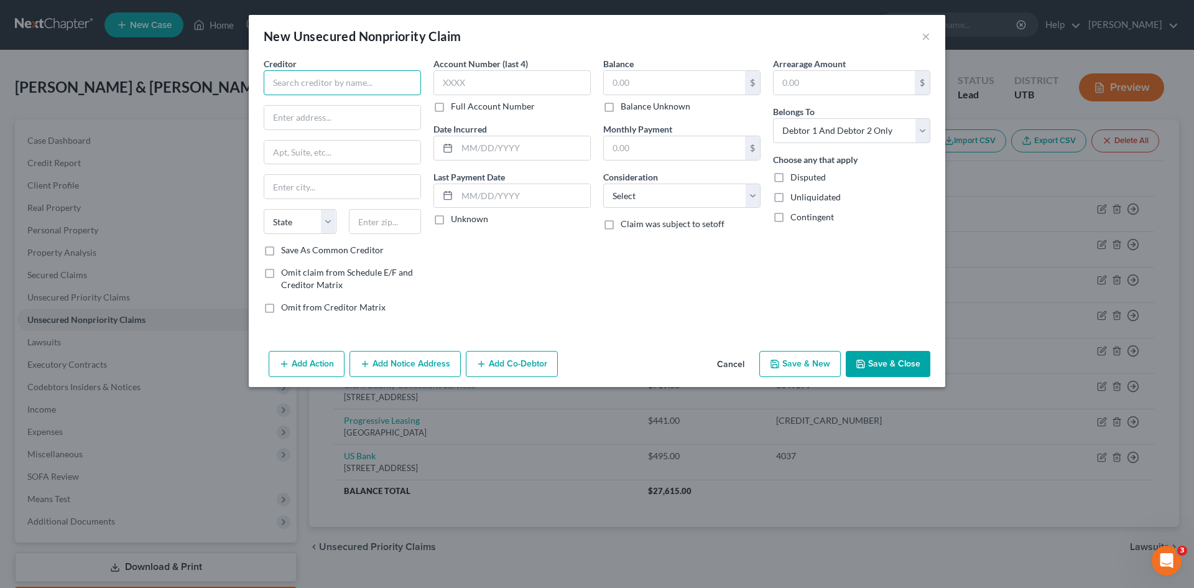
click at [347, 79] on input "text" at bounding box center [342, 82] width 157 height 25
type input "Progressive Learning"
type input "256 W. Data Dr"
type input "Draper"
select select "46"
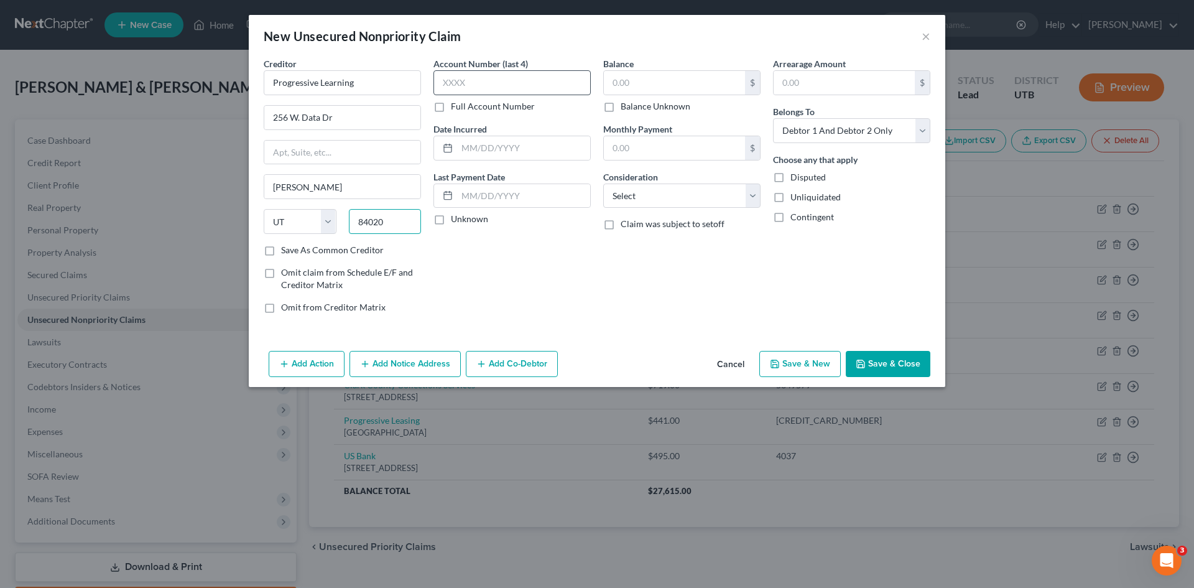
type input "84020"
click at [457, 91] on input "text" at bounding box center [511, 82] width 157 height 25
click at [451, 104] on label "Full Account Number" at bounding box center [493, 106] width 84 height 12
click at [456, 104] on input "Full Account Number" at bounding box center [460, 104] width 8 height 8
click at [460, 86] on input "text" at bounding box center [511, 82] width 157 height 25
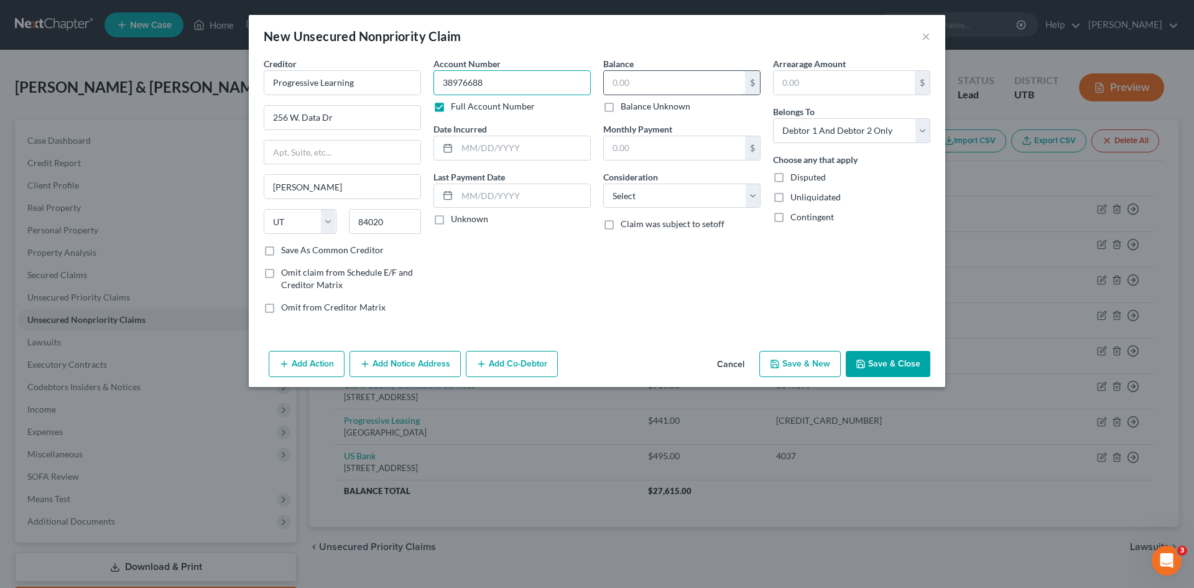
type input "38976688"
click at [660, 80] on input "text" at bounding box center [674, 83] width 141 height 24
type input "1,182"
click at [799, 362] on button "Save & New" at bounding box center [799, 364] width 81 height 26
select select "2"
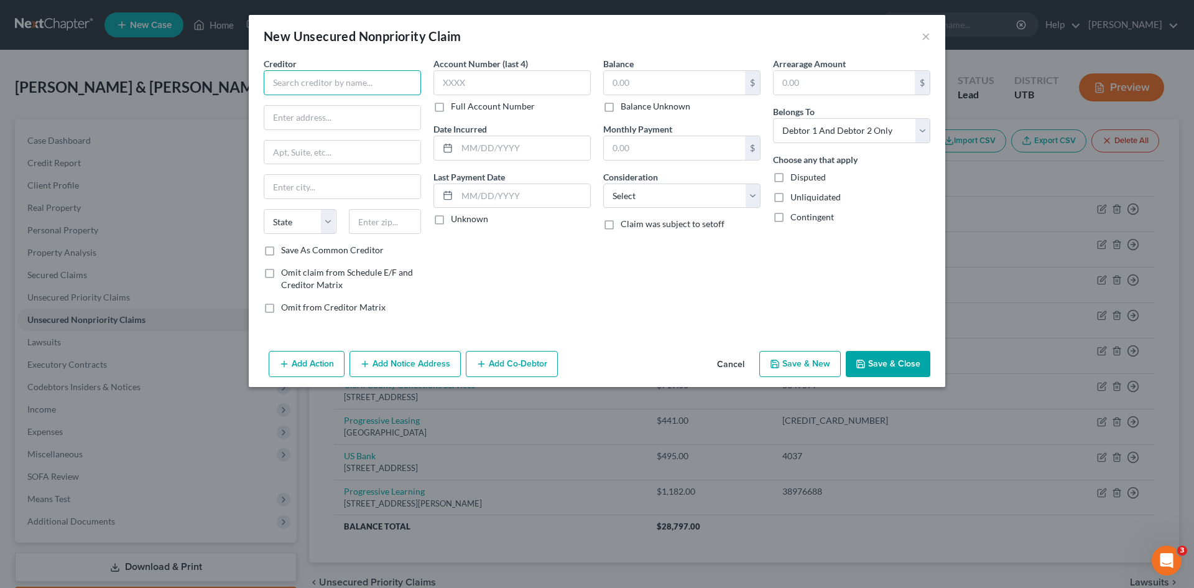
click at [335, 72] on input "text" at bounding box center [342, 82] width 157 height 25
type input "Accounts Receivable Salt Lake Community College"
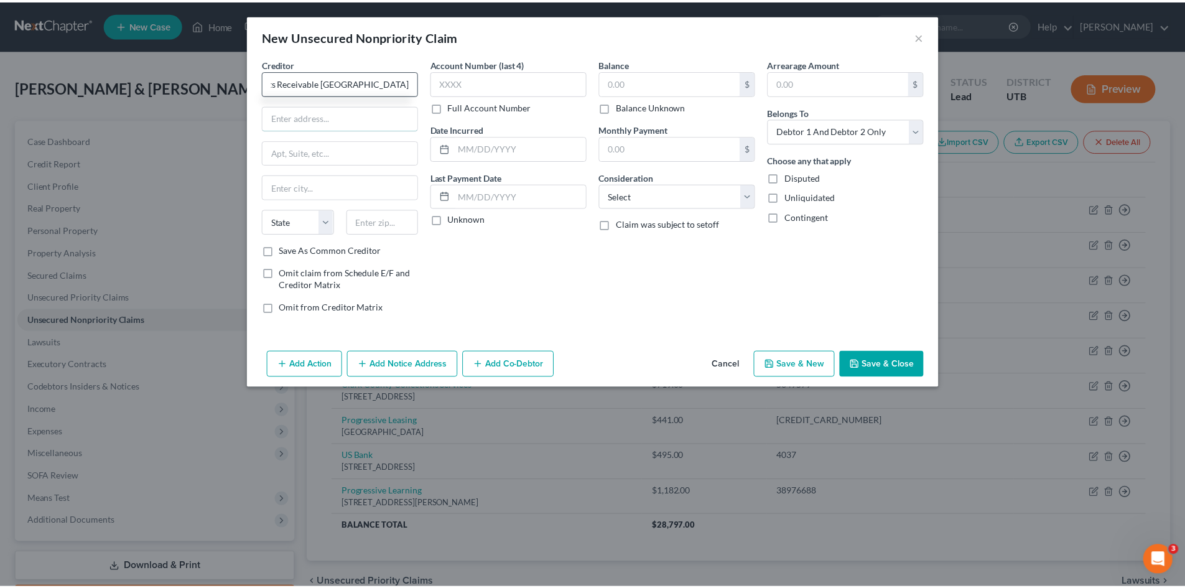
scroll to position [0, 0]
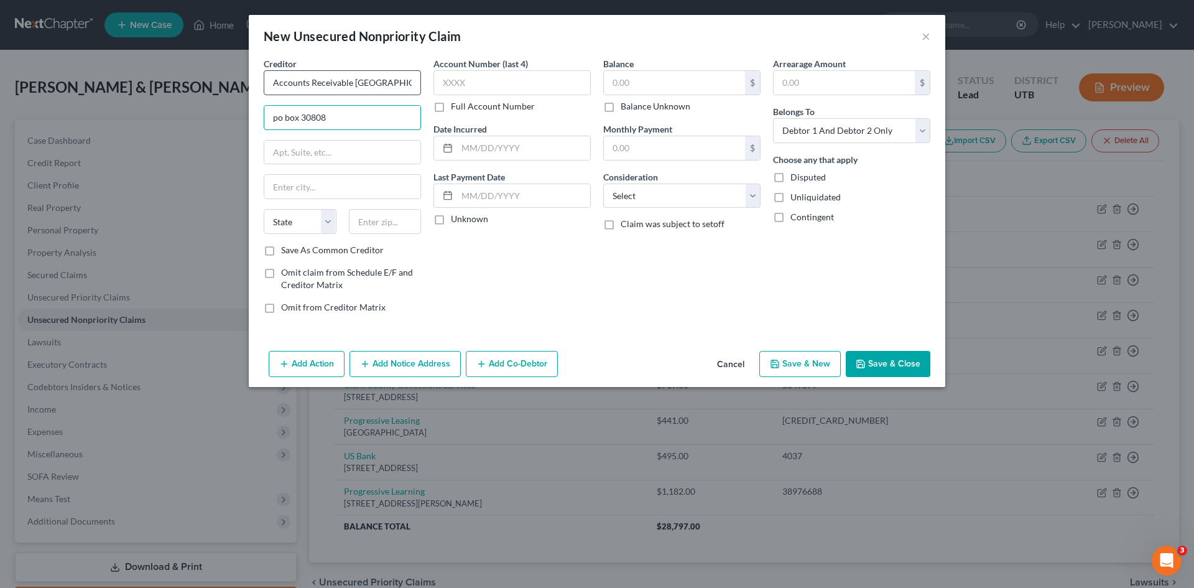
type input "po box 30808"
type input "Salt Lake City"
select select "46"
type input "84130"
click at [471, 85] on input "text" at bounding box center [511, 82] width 157 height 25
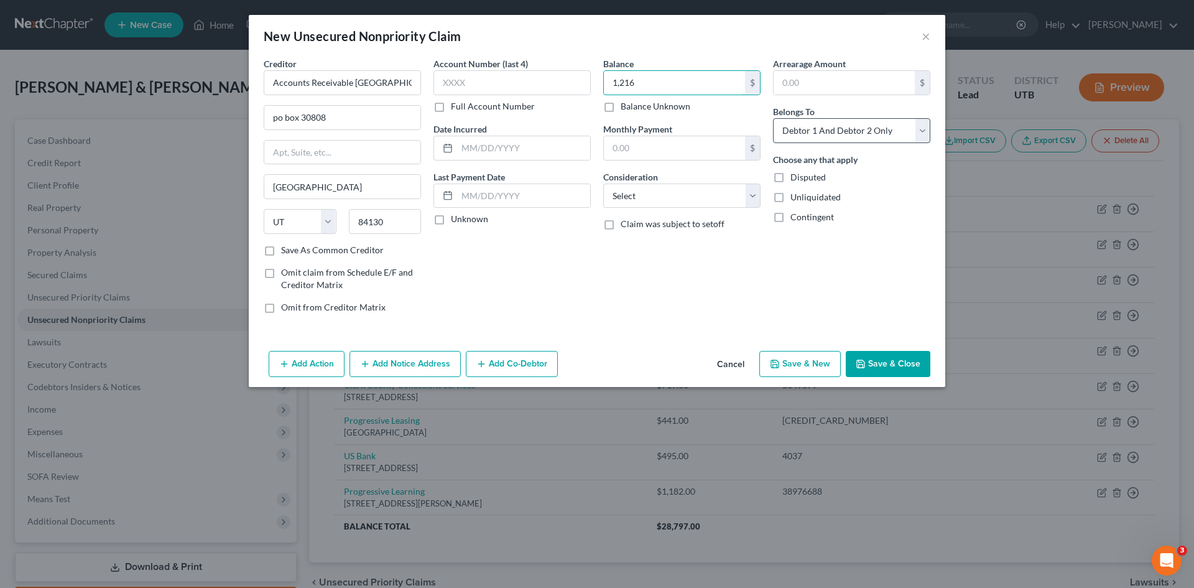
type input "1,216"
click at [925, 134] on select "Select Debtor 1 Only Debtor 2 Only Debtor 1 And Debtor 2 Only At Least One Of T…" at bounding box center [851, 130] width 157 height 25
select select "0"
click at [773, 118] on select "Select Debtor 1 Only Debtor 2 Only Debtor 1 And Debtor 2 Only At Least One Of T…" at bounding box center [851, 130] width 157 height 25
click at [789, 364] on button "Save & New" at bounding box center [799, 364] width 81 height 26
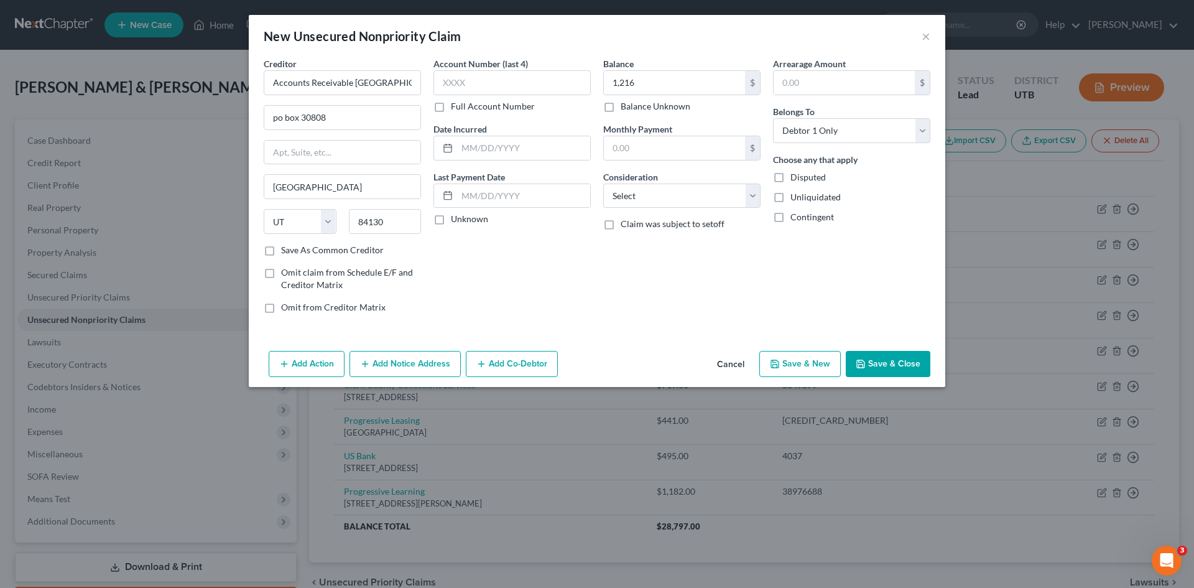
select select "2"
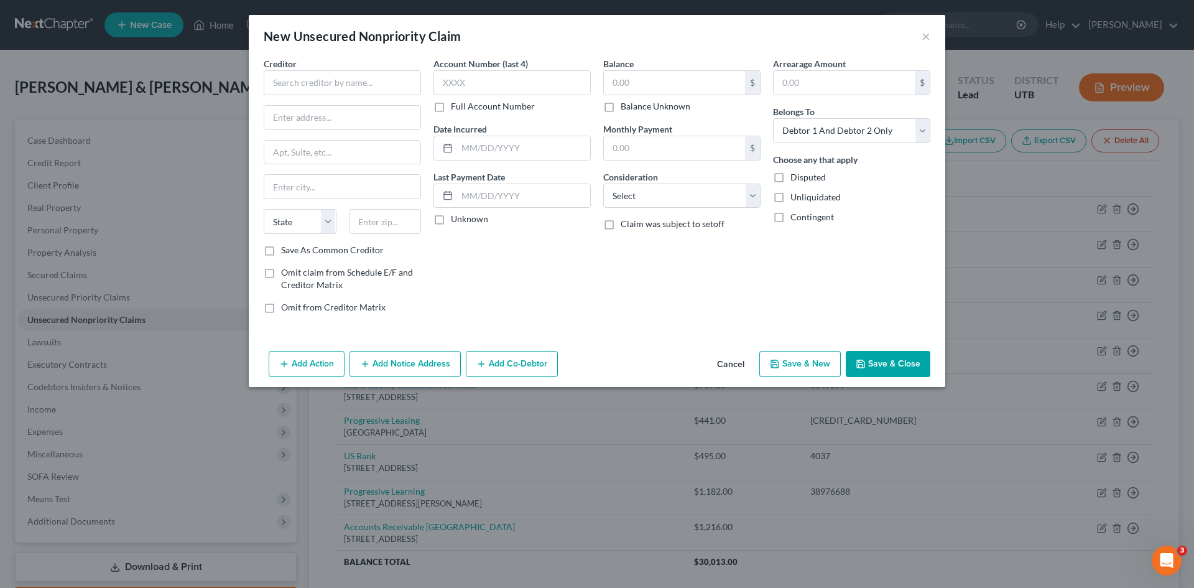
click at [877, 361] on button "Save & Close" at bounding box center [888, 364] width 85 height 26
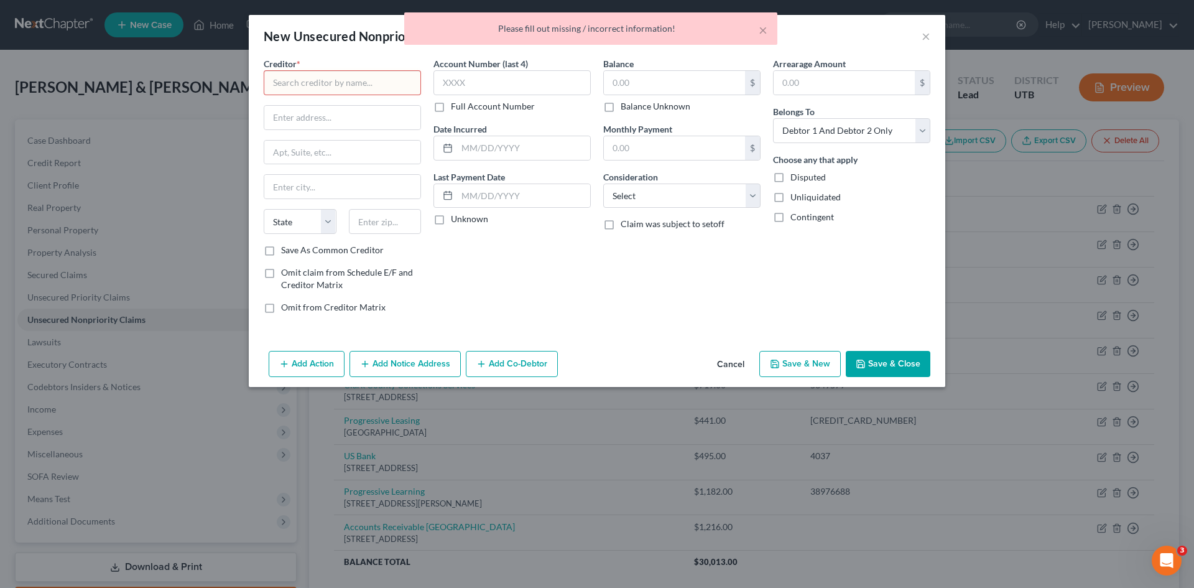
click at [728, 361] on button "Cancel" at bounding box center [730, 364] width 47 height 25
